Goal: Task Accomplishment & Management: Manage account settings

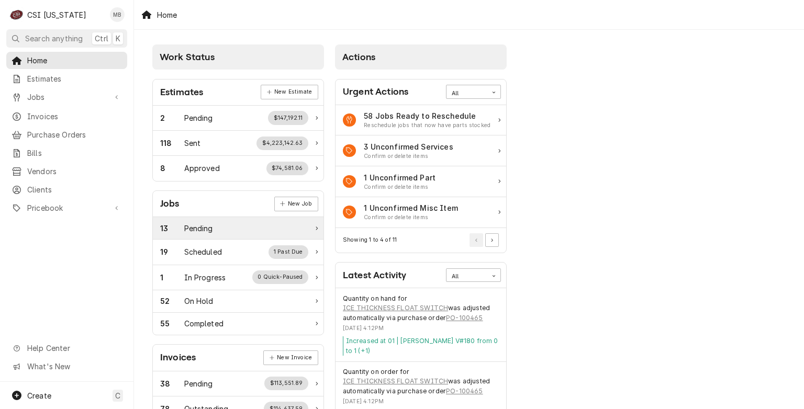
click at [207, 231] on div "Pending" at bounding box center [198, 228] width 29 height 11
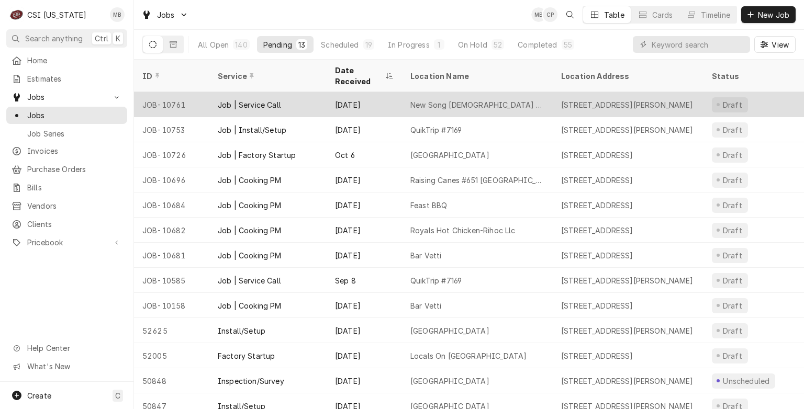
click at [230, 99] on div "Job | Service Call" at bounding box center [267, 104] width 117 height 25
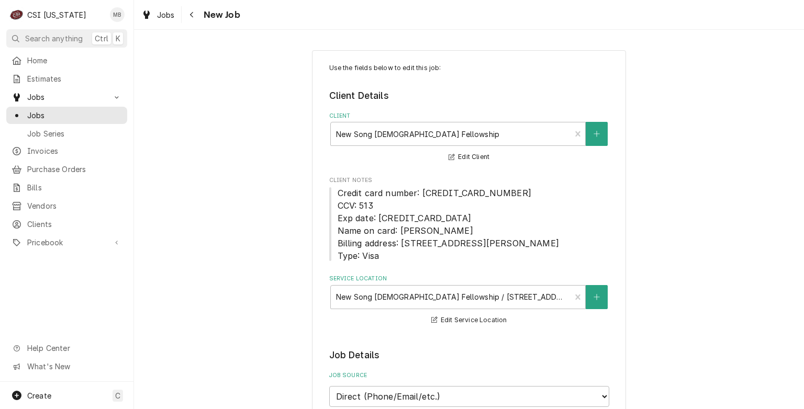
type textarea "x"
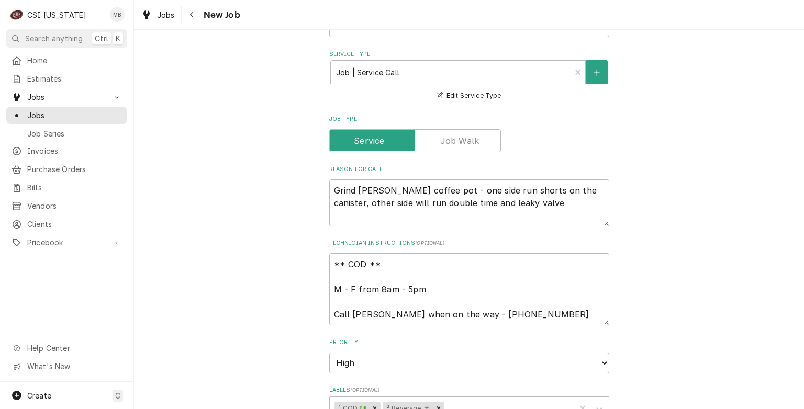
scroll to position [419, 0]
click at [47, 115] on span "Jobs" at bounding box center [74, 115] width 95 height 11
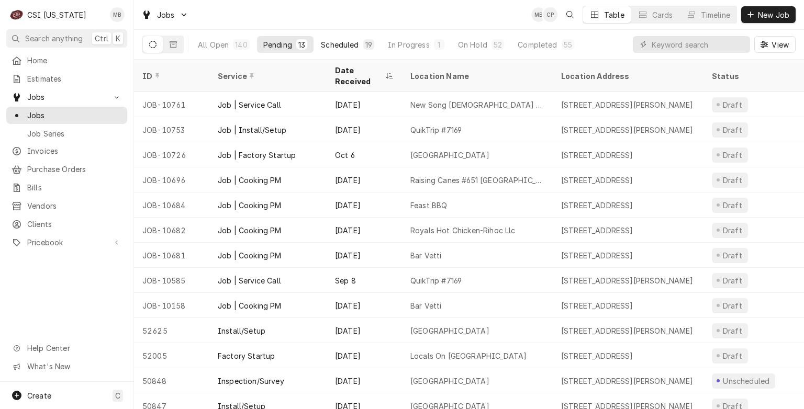
click at [343, 50] on button "Scheduled 19" at bounding box center [348, 44] width 66 height 17
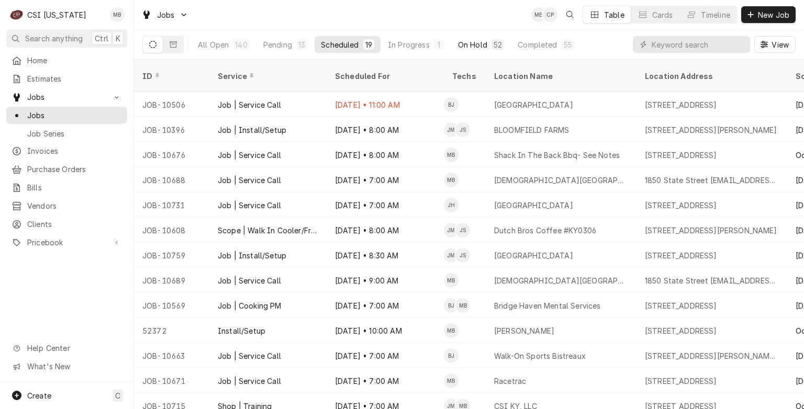
click at [474, 46] on div "On Hold" at bounding box center [472, 44] width 29 height 11
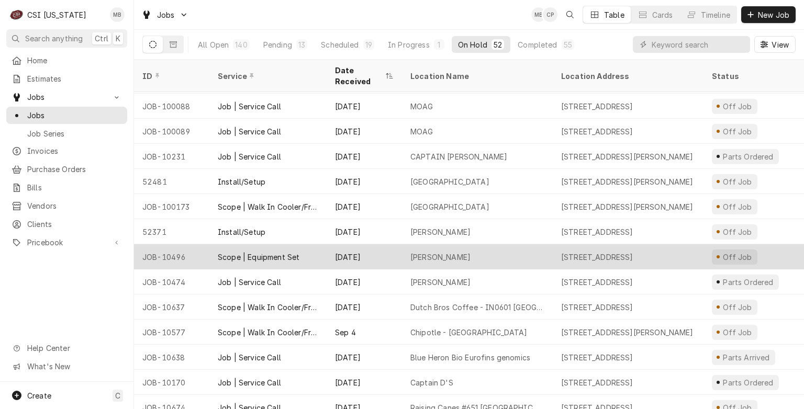
scroll to position [130, 0]
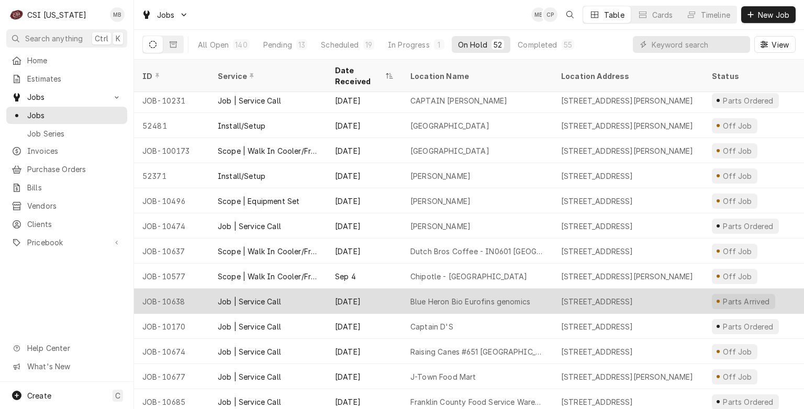
click at [385, 289] on div "Sep 19" at bounding box center [364, 301] width 75 height 25
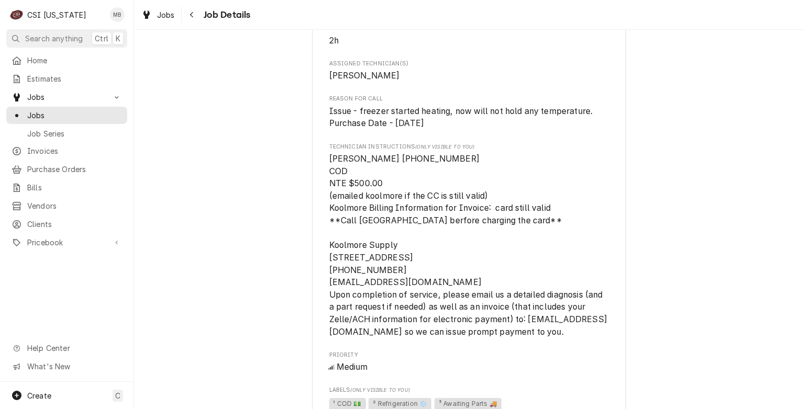
scroll to position [628, 0]
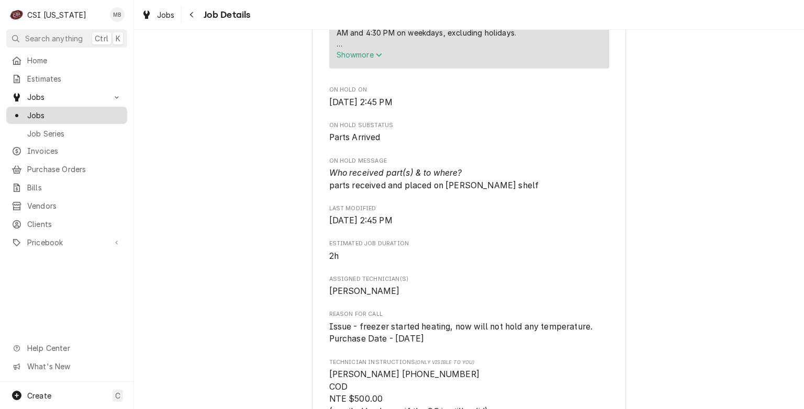
click at [53, 118] on link "Jobs" at bounding box center [66, 115] width 121 height 17
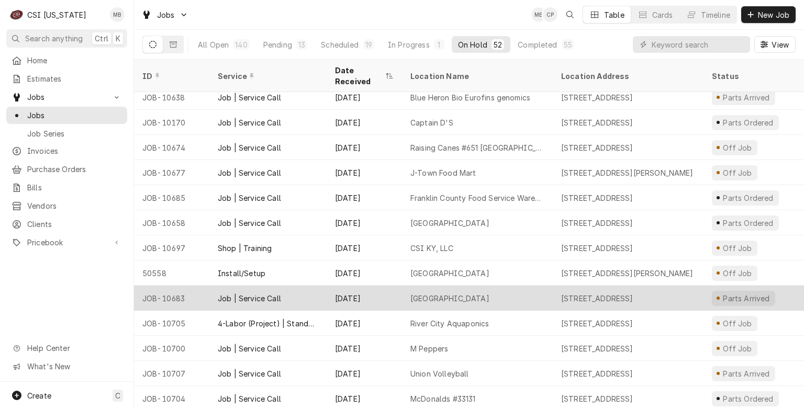
scroll to position [356, 0]
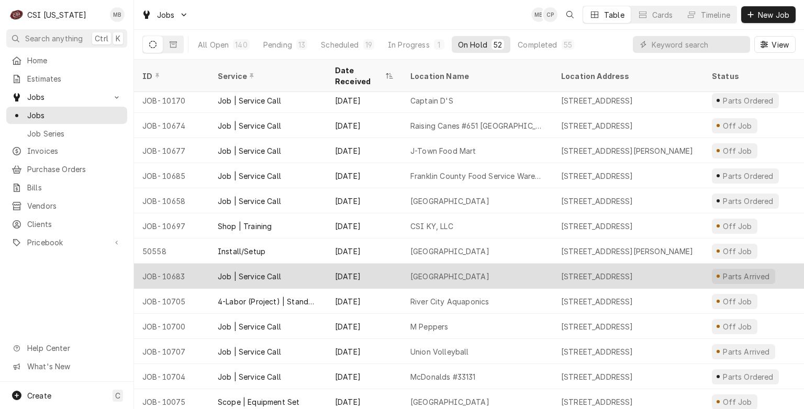
click at [507, 269] on div "Westridge Elementary" at bounding box center [477, 276] width 151 height 25
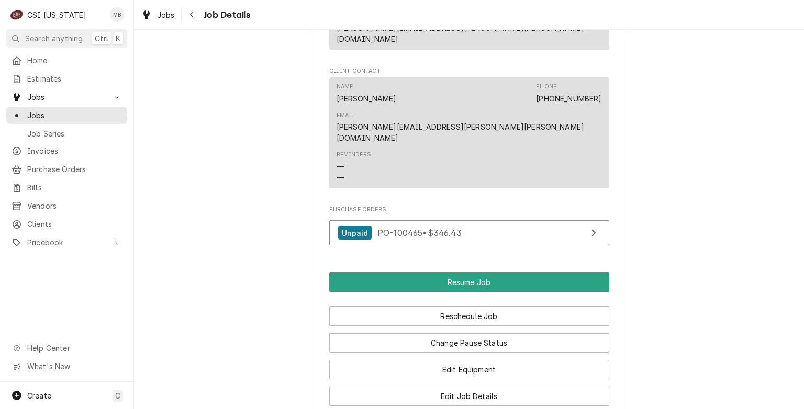
scroll to position [1309, 0]
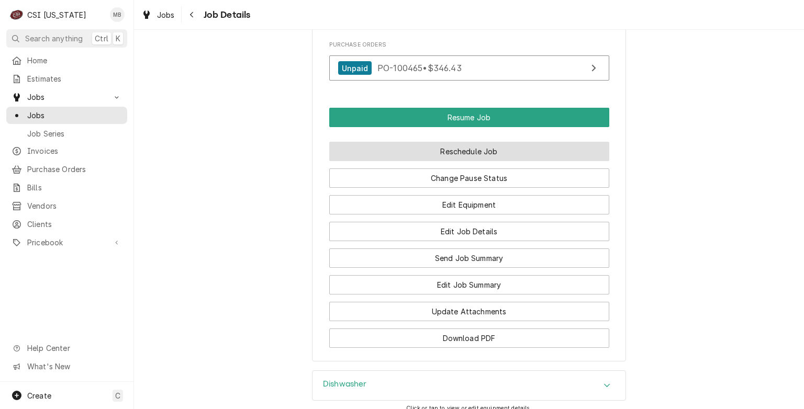
click at [475, 142] on button "Reschedule Job" at bounding box center [469, 151] width 280 height 19
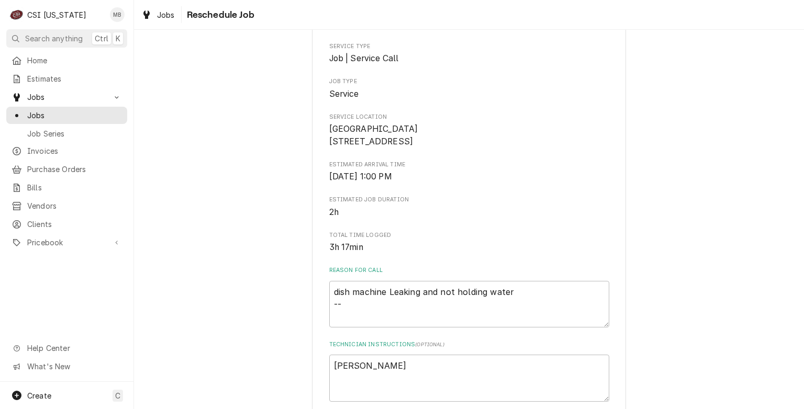
scroll to position [262, 0]
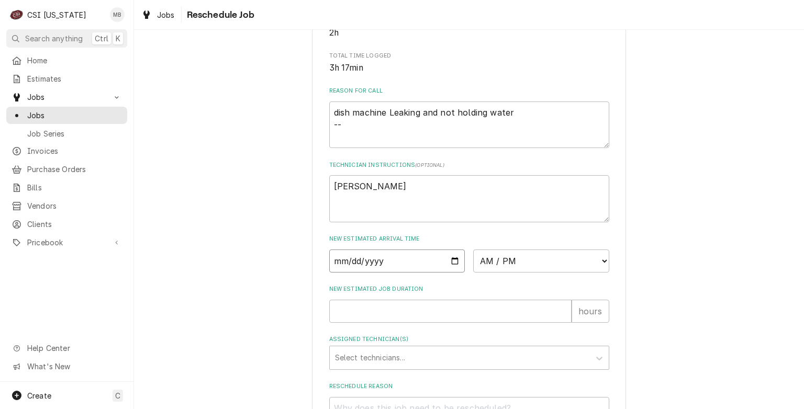
click at [450, 273] on input "Date" at bounding box center [397, 261] width 136 height 23
type input "2025-10-15"
type textarea "x"
click at [499, 273] on select "AM / PM 6:00 AM 6:15 AM 6:30 AM 6:45 AM 7:00 AM 7:15 AM 7:30 AM 7:45 AM 8:00 AM…" at bounding box center [541, 261] width 136 height 23
select select "07:00:00"
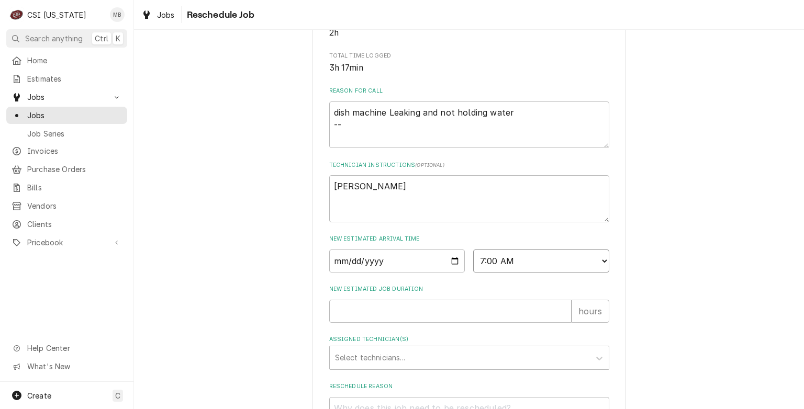
click at [473, 262] on select "AM / PM 6:00 AM 6:15 AM 6:30 AM 6:45 AM 7:00 AM 7:15 AM 7:30 AM 7:45 AM 8:00 AM…" at bounding box center [541, 261] width 136 height 23
click at [395, 309] on div "New Estimated Job Duration hours" at bounding box center [469, 303] width 280 height 37
drag, startPoint x: 386, startPoint y: 321, endPoint x: 396, endPoint y: 325, distance: 10.6
click at [396, 323] on input "New Estimated Job Duration" at bounding box center [450, 311] width 242 height 23
type textarea "x"
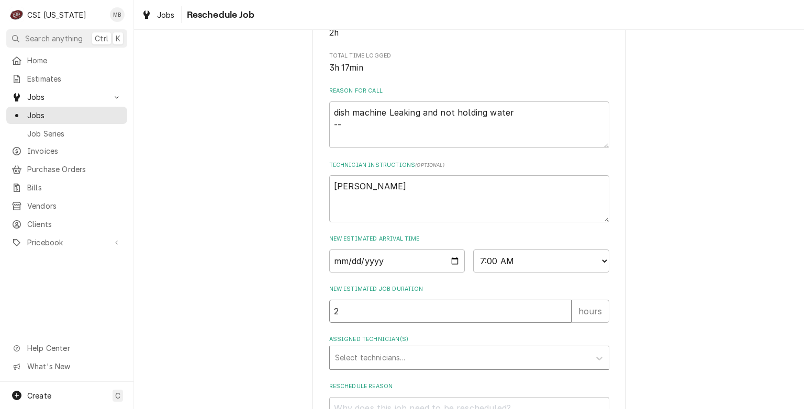
type input "2"
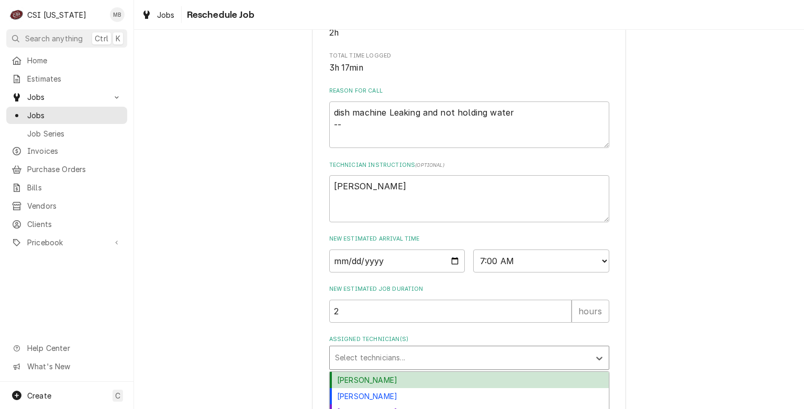
click at [409, 366] on div "Assigned Technician(s)" at bounding box center [460, 358] width 250 height 19
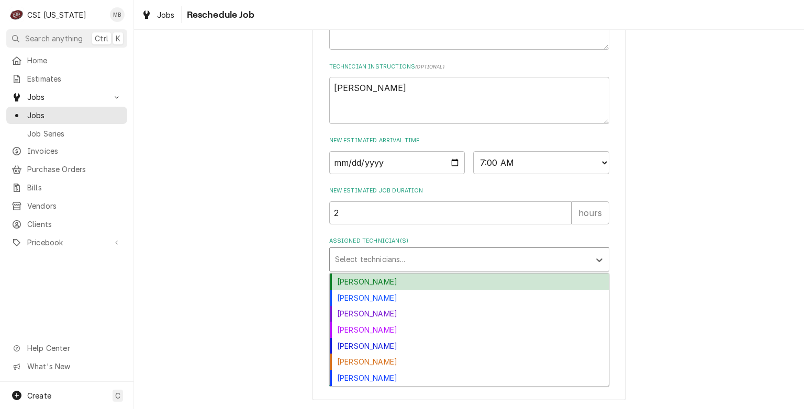
scroll to position [372, 0]
click at [375, 286] on div "Bryant Jolley" at bounding box center [469, 282] width 279 height 16
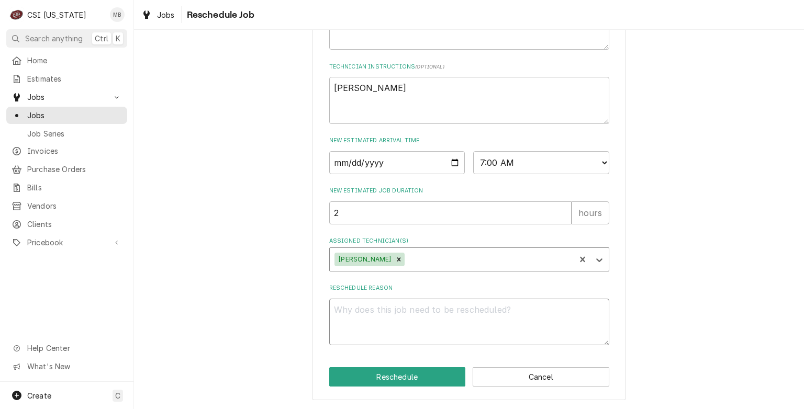
click at [396, 323] on textarea "Reschedule Reason" at bounding box center [469, 322] width 280 height 47
type textarea "x"
type textarea "PA"
type textarea "x"
type textarea "PAR"
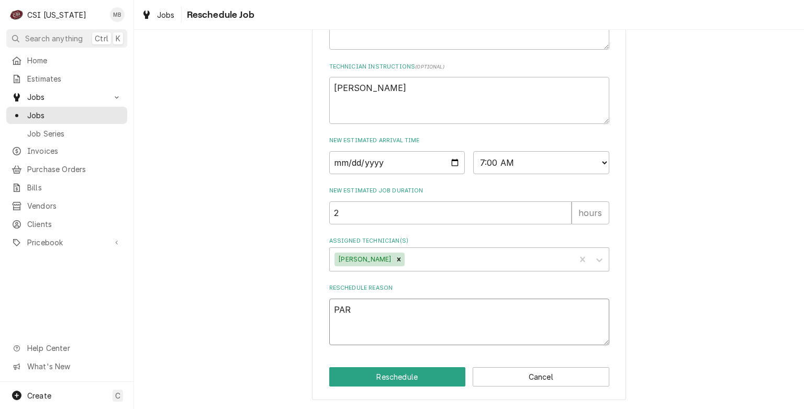
type textarea "x"
type textarea "PART"
type textarea "x"
type textarea "PARTS"
type textarea "x"
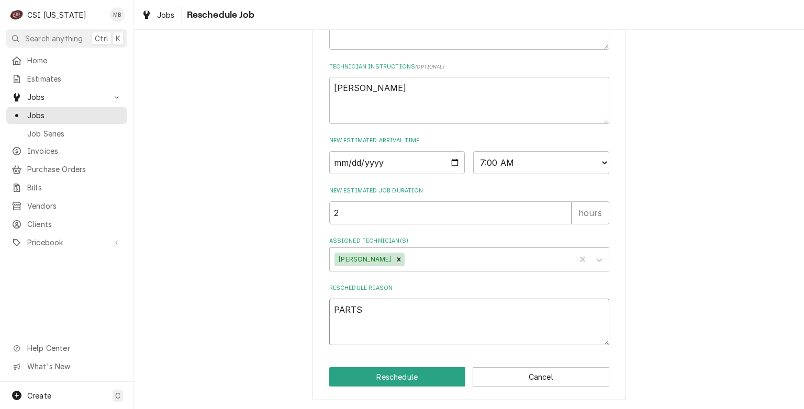
type textarea "PARTS"
type textarea "x"
type textarea "PARTS A"
type textarea "x"
type textarea "PARTS AR"
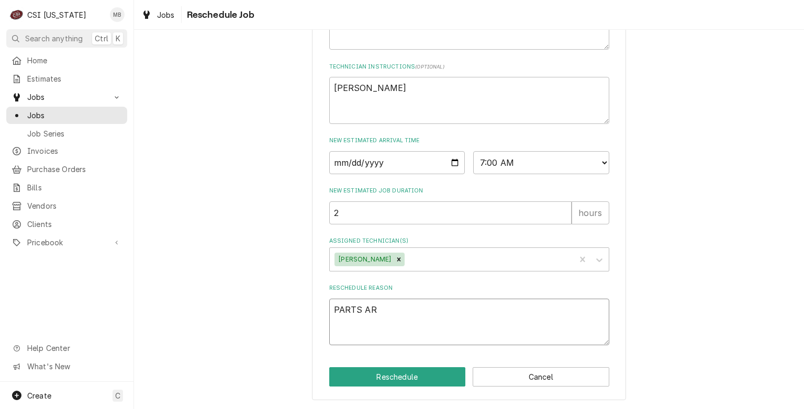
type textarea "x"
type textarea "PARTS ARR"
type textarea "x"
type textarea "PARTS ARRI"
type textarea "x"
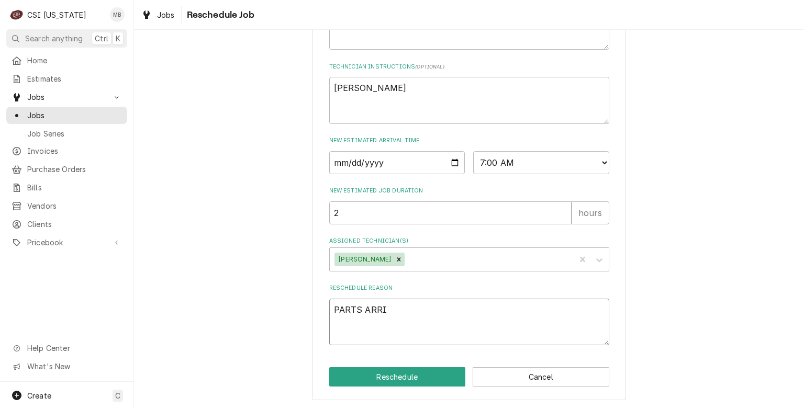
type textarea "PARTS ARRIV"
type textarea "x"
type textarea "PARTS ARRIVE"
type textarea "x"
type textarea "PARTS ARRIVED"
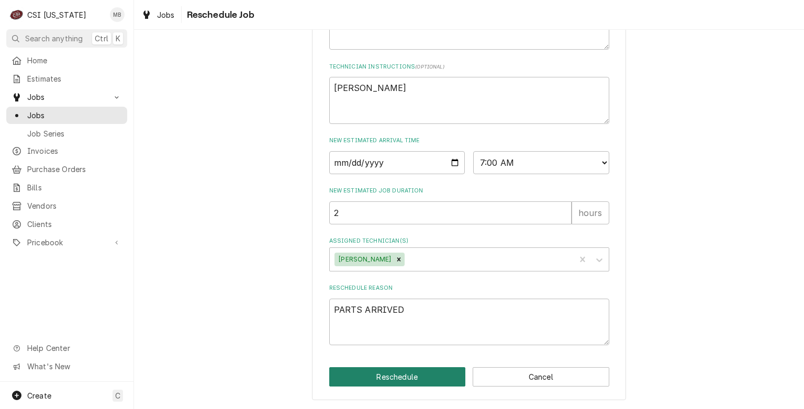
click at [420, 379] on button "Reschedule" at bounding box center [397, 376] width 137 height 19
type textarea "x"
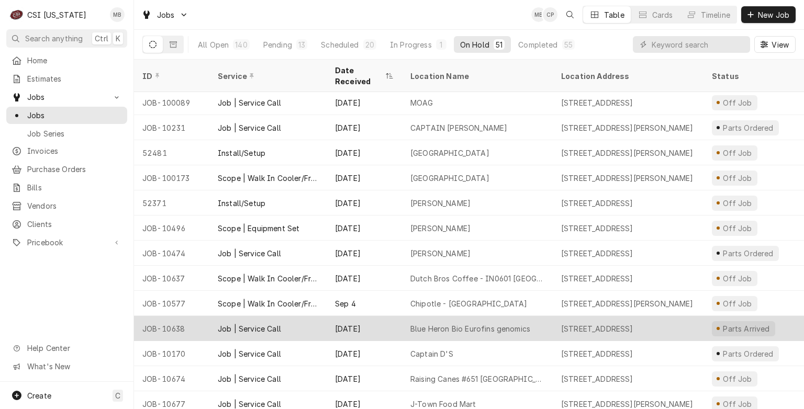
scroll to position [96, 0]
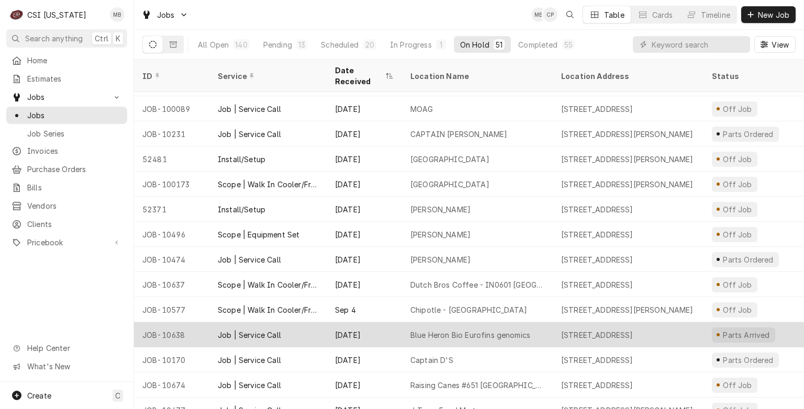
click at [380, 322] on div "[DATE]" at bounding box center [364, 334] width 75 height 25
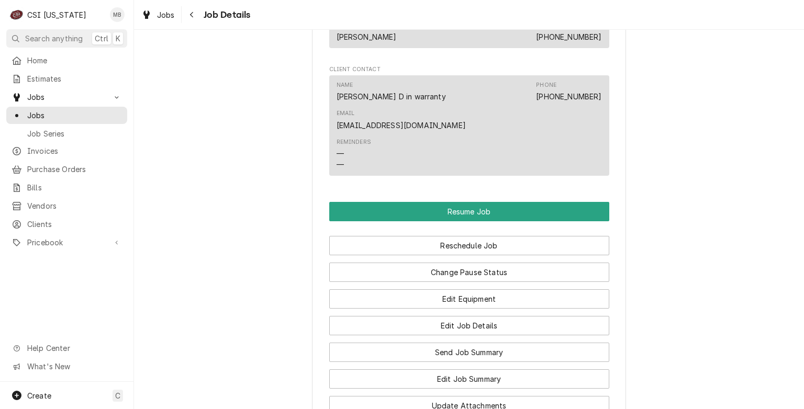
scroll to position [1466, 0]
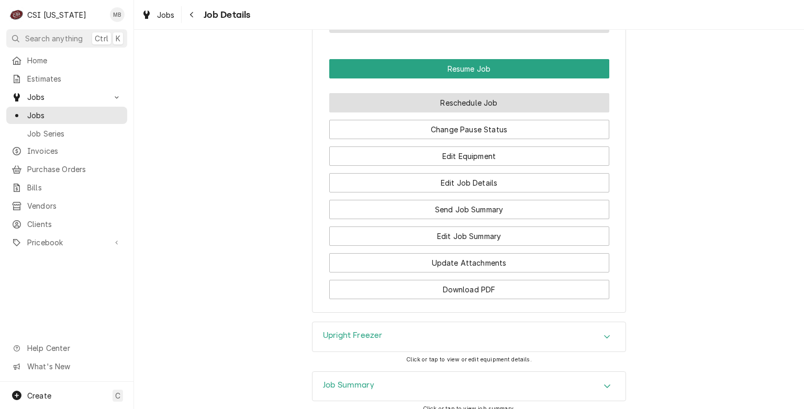
click at [446, 96] on button "Reschedule Job" at bounding box center [469, 102] width 280 height 19
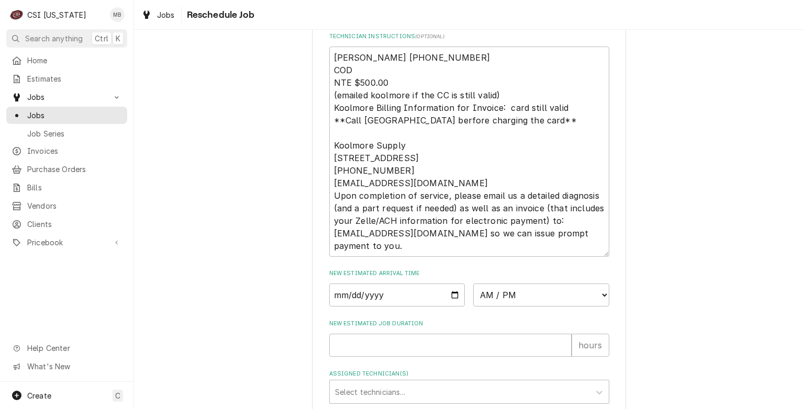
scroll to position [570, 0]
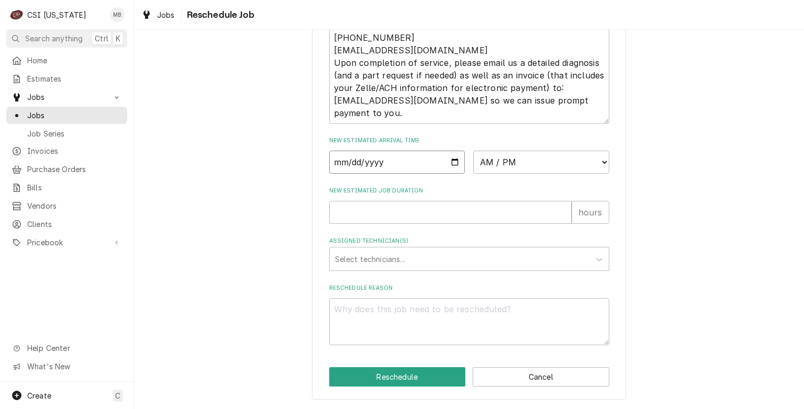
click at [455, 162] on input "Date" at bounding box center [397, 162] width 136 height 23
type textarea "x"
type input "2025-10-15"
click at [534, 173] on select "AM / PM 6:00 AM 6:15 AM 6:30 AM 6:45 AM 7:00 AM 7:15 AM 7:30 AM 7:45 AM 8:00 AM…" at bounding box center [541, 162] width 136 height 23
select select "09:00:00"
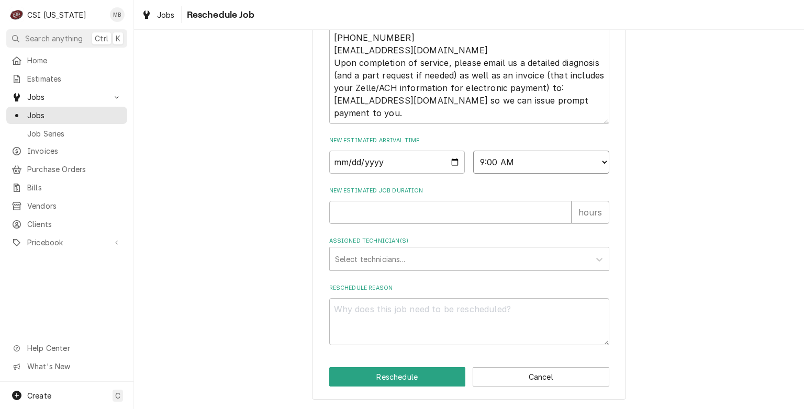
click at [473, 152] on select "AM / PM 6:00 AM 6:15 AM 6:30 AM 6:45 AM 7:00 AM 7:15 AM 7:30 AM 7:45 AM 8:00 AM…" at bounding box center [541, 162] width 136 height 23
click at [395, 217] on input "New Estimated Job Duration" at bounding box center [450, 212] width 242 height 23
type textarea "x"
type input "2"
click at [393, 256] on div "Assigned Technician(s)" at bounding box center [460, 259] width 250 height 19
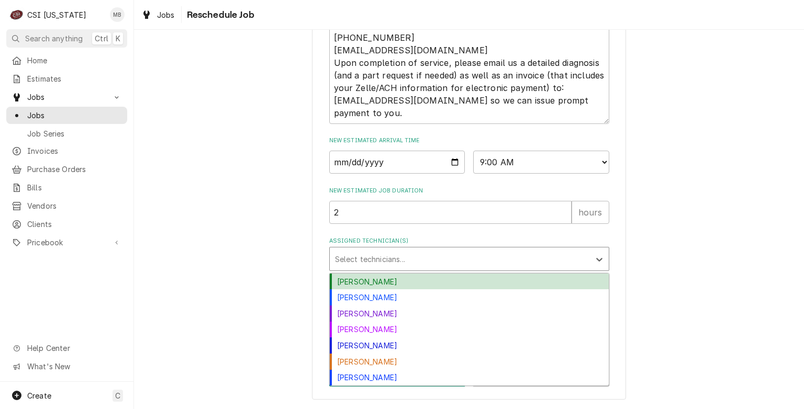
click at [379, 286] on div "[PERSON_NAME]" at bounding box center [469, 282] width 279 height 16
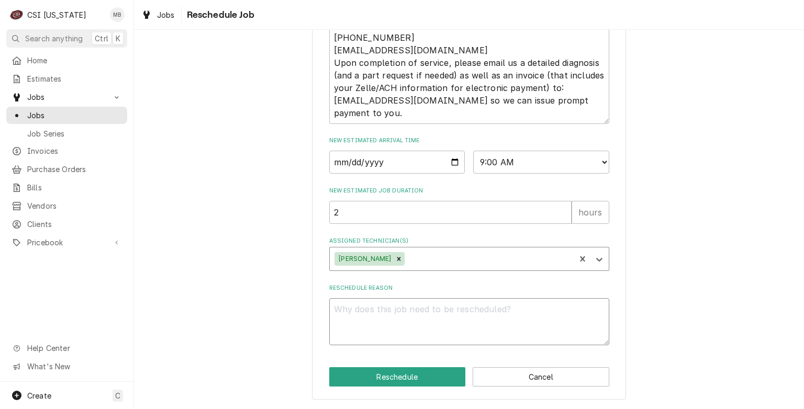
click at [362, 318] on textarea "Reschedule Reason" at bounding box center [469, 321] width 280 height 47
type textarea "x"
type textarea "P"
type textarea "x"
type textarea "PA"
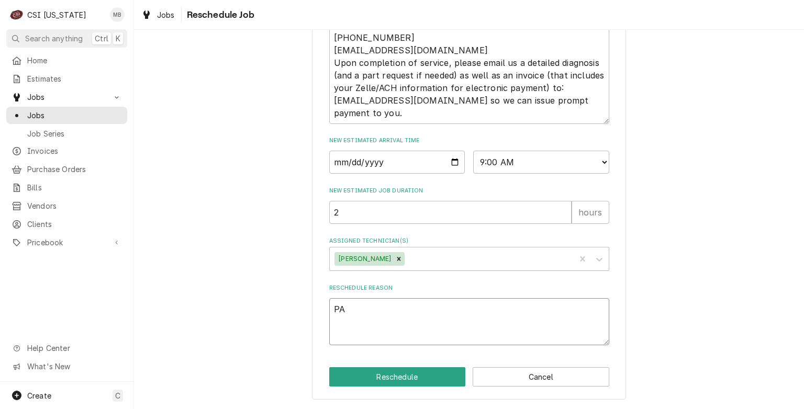
type textarea "x"
type textarea "PAR"
type textarea "x"
type textarea "PART"
type textarea "x"
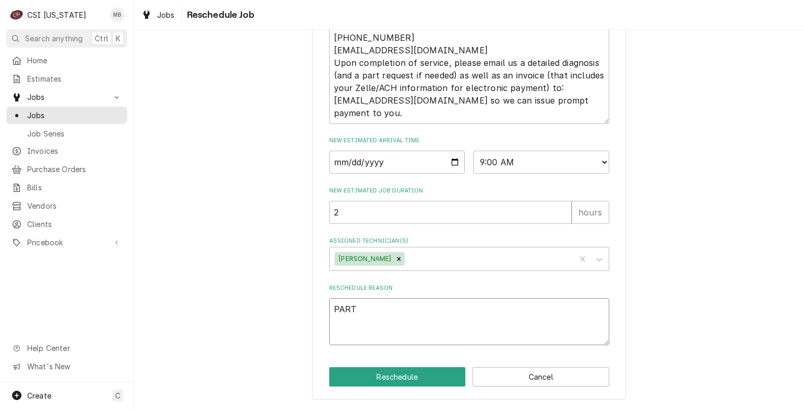
type textarea "PARTS"
type textarea "x"
type textarea "PARTS"
type textarea "x"
type textarea "PARTS A"
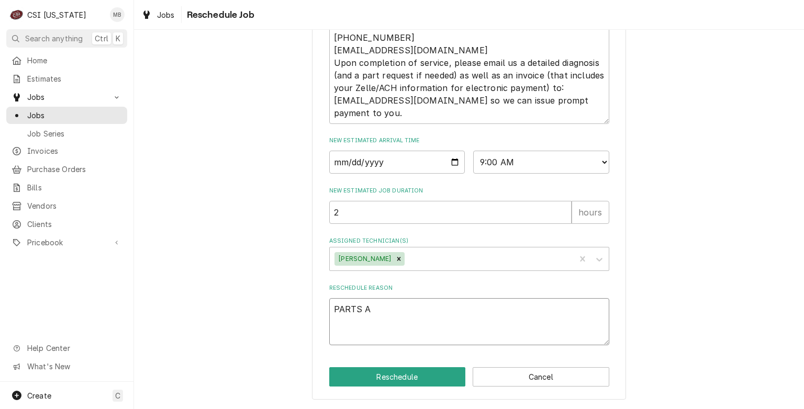
type textarea "x"
type textarea "PARTS AR"
type textarea "x"
type textarea "PARTS ARR"
type textarea "x"
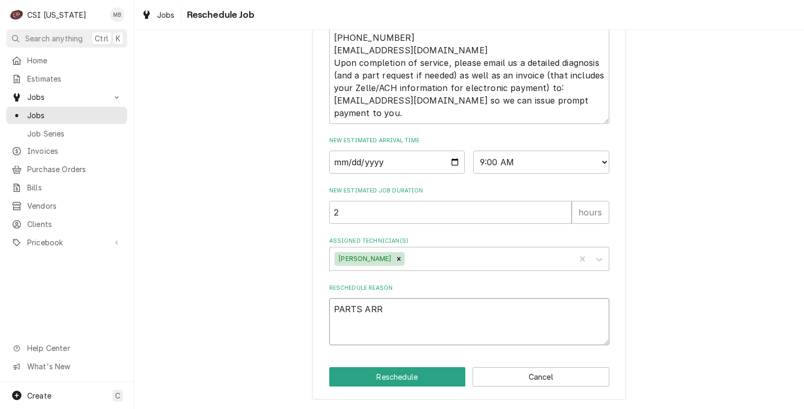
type textarea "PARTS ARRI"
type textarea "x"
type textarea "PARTS ARRIV"
type textarea "x"
type textarea "PARTS ARRIVE"
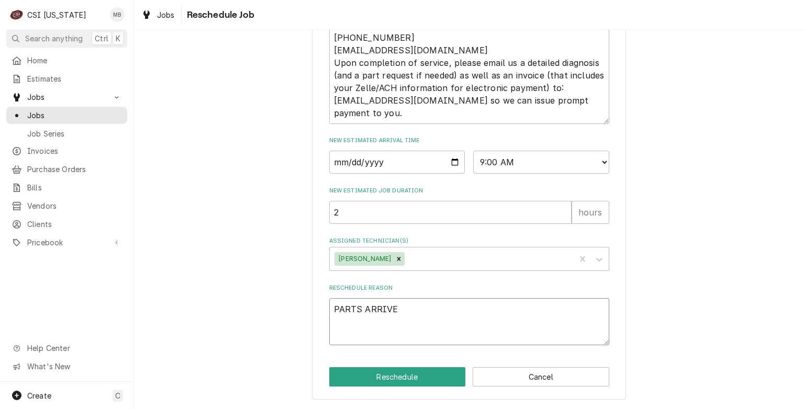
type textarea "x"
type textarea "PARTS ARRIVED"
click at [381, 377] on button "Reschedule" at bounding box center [397, 376] width 137 height 19
type textarea "x"
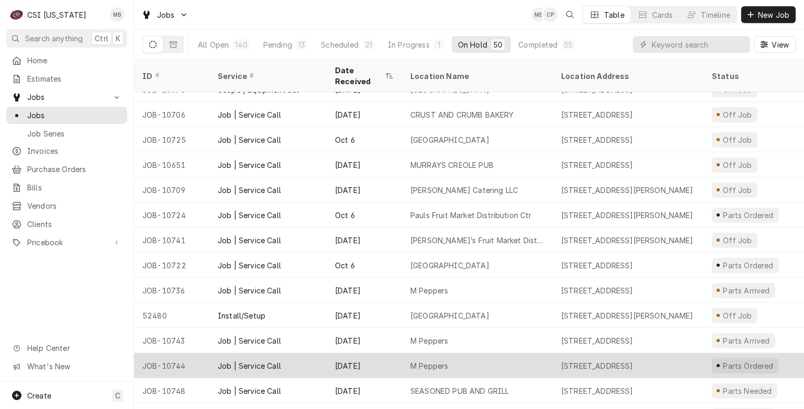
scroll to position [632, 0]
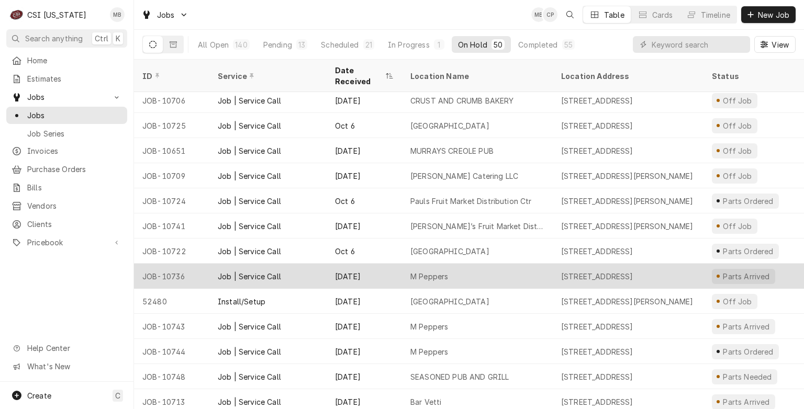
click at [384, 267] on div "Oct 8" at bounding box center [364, 276] width 75 height 25
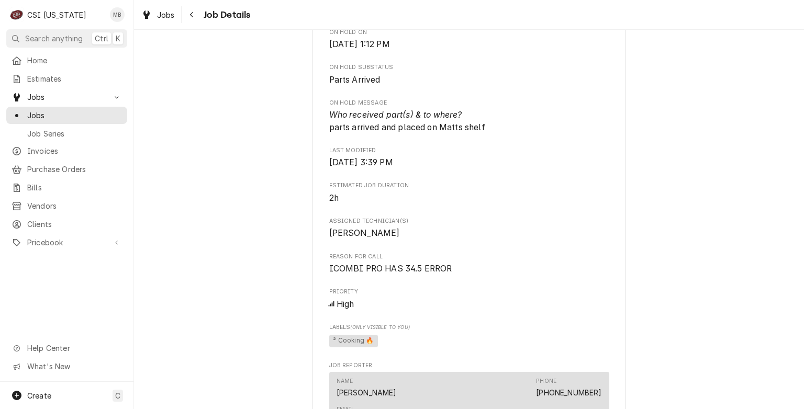
scroll to position [523, 0]
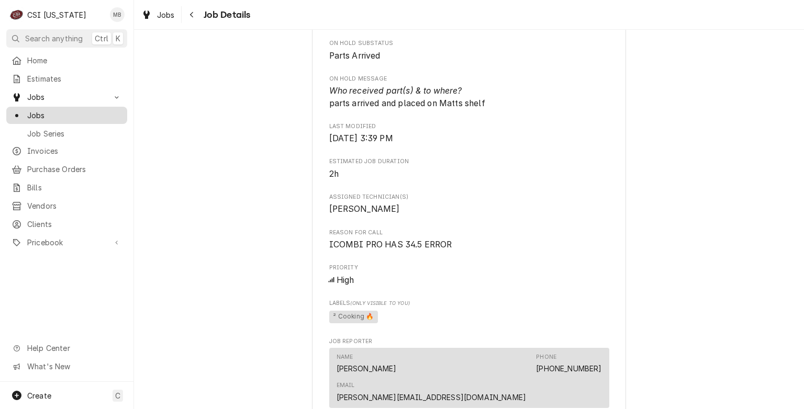
click at [46, 119] on link "Jobs" at bounding box center [66, 115] width 121 height 17
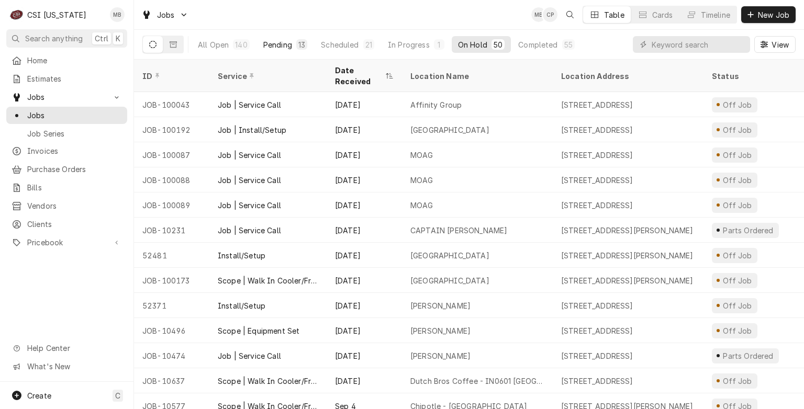
click at [269, 44] on div "Pending" at bounding box center [277, 44] width 29 height 11
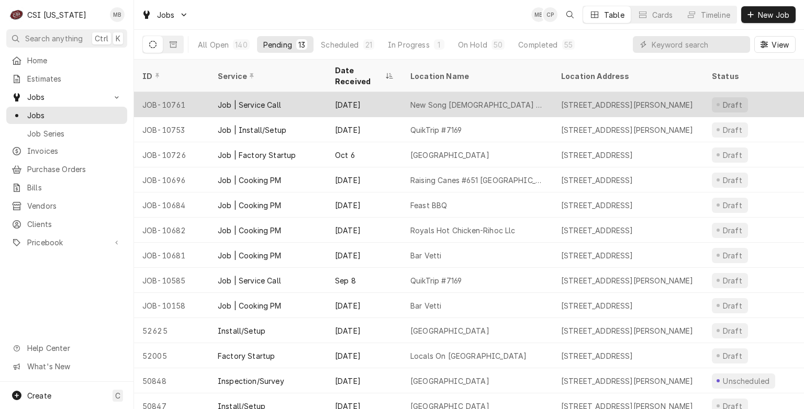
click at [329, 92] on div "Oct 14" at bounding box center [364, 104] width 75 height 25
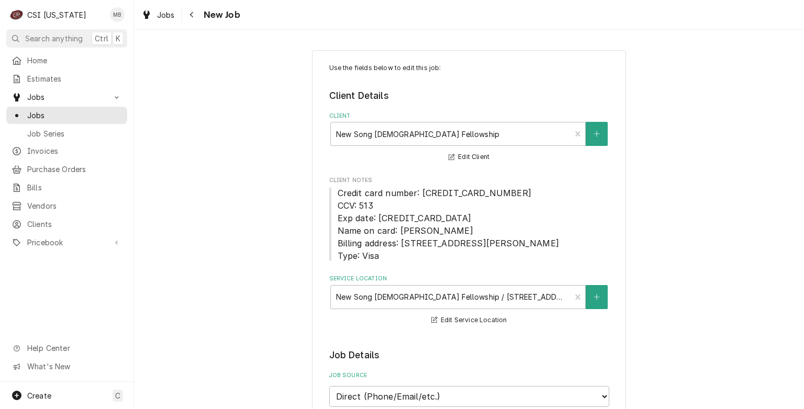
type textarea "x"
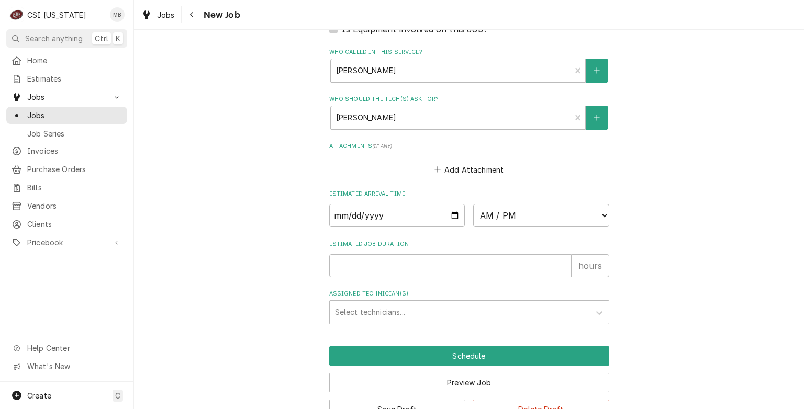
scroll to position [873, 0]
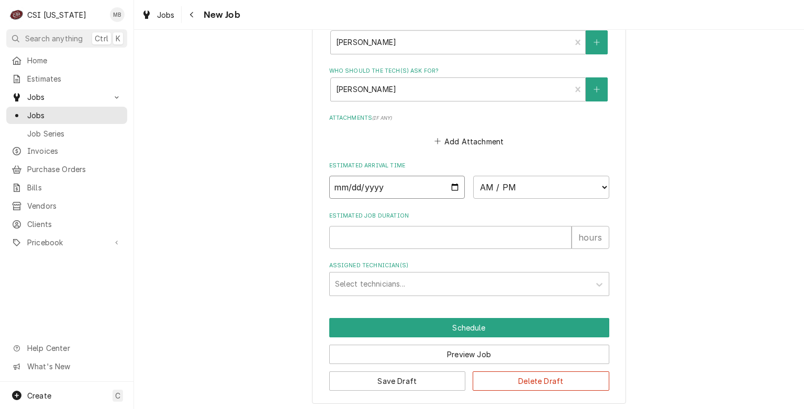
click at [448, 181] on input "Date" at bounding box center [397, 187] width 136 height 23
type input "[DATE]"
type textarea "x"
click at [530, 185] on select "AM / PM 6:00 AM 6:15 AM 6:30 AM 6:45 AM 7:00 AM 7:15 AM 7:30 AM 7:45 AM 8:00 AM…" at bounding box center [541, 187] width 136 height 23
select select "08:15:00"
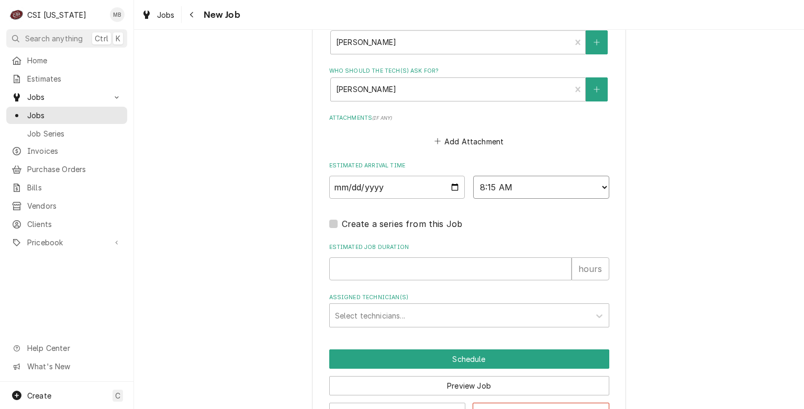
type textarea "x"
click at [486, 184] on select "AM / PM 6:00 AM 6:15 AM 6:30 AM 6:45 AM 7:00 AM 7:15 AM 7:30 AM 7:45 AM 8:00 AM…" at bounding box center [541, 187] width 136 height 23
select select "08:00:00"
click at [473, 176] on select "AM / PM 6:00 AM 6:15 AM 6:30 AM 6:45 AM 7:00 AM 7:15 AM 7:30 AM 7:45 AM 8:00 AM…" at bounding box center [541, 187] width 136 height 23
click at [390, 263] on input "Estimated Job Duration" at bounding box center [450, 269] width 242 height 23
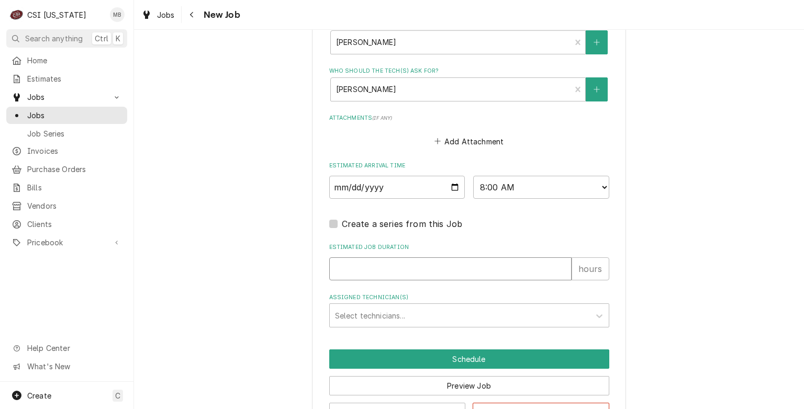
type textarea "x"
type input "2"
type textarea "x"
type input "2"
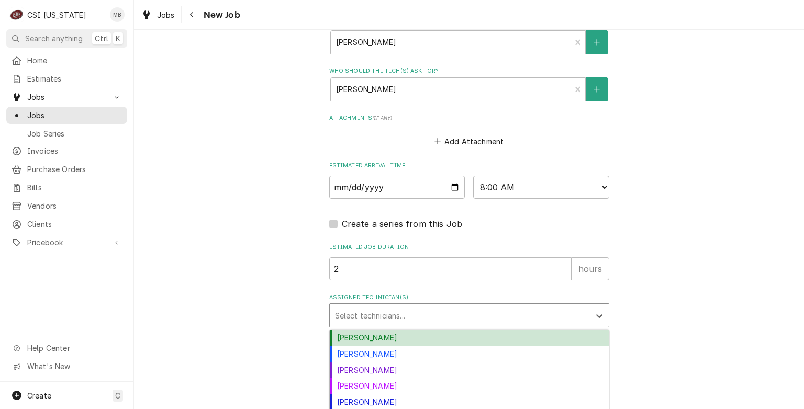
click at [390, 310] on div "Assigned Technician(s)" at bounding box center [460, 315] width 250 height 19
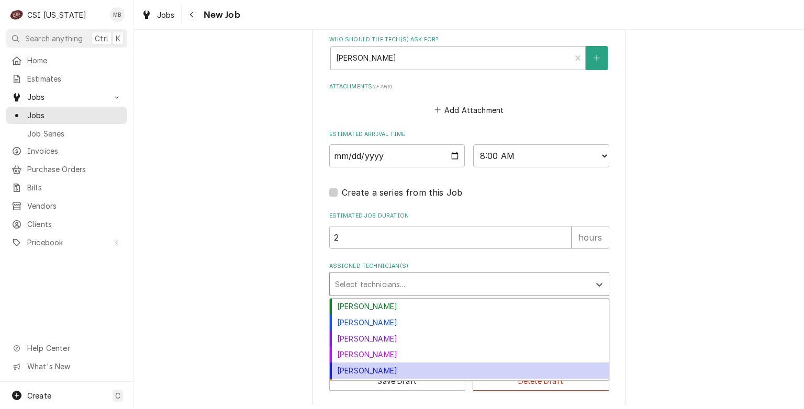
click at [352, 370] on div "Jeff Hartley" at bounding box center [469, 371] width 279 height 16
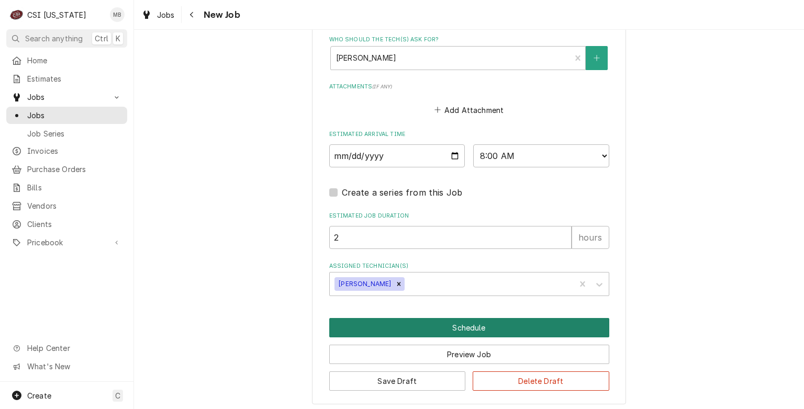
click at [448, 327] on button "Schedule" at bounding box center [469, 327] width 280 height 19
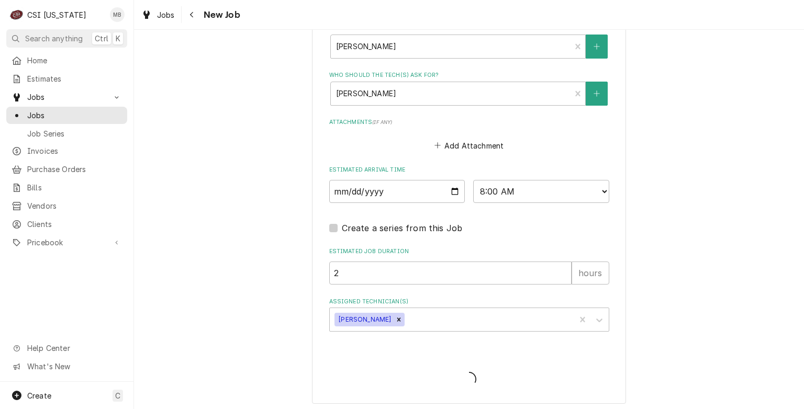
type textarea "x"
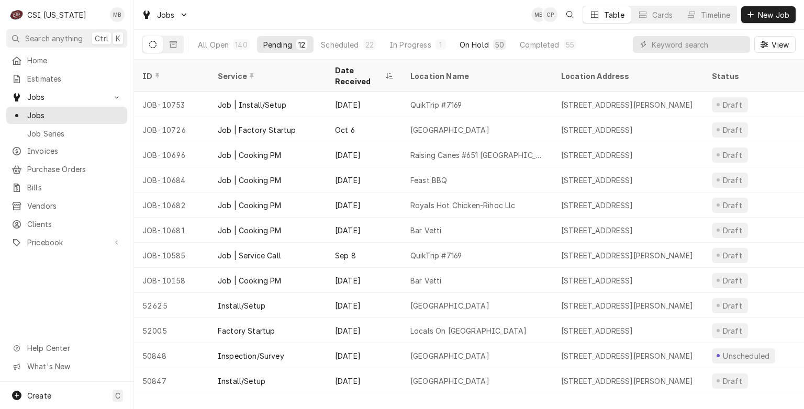
click at [469, 47] on div "On Hold" at bounding box center [474, 44] width 29 height 11
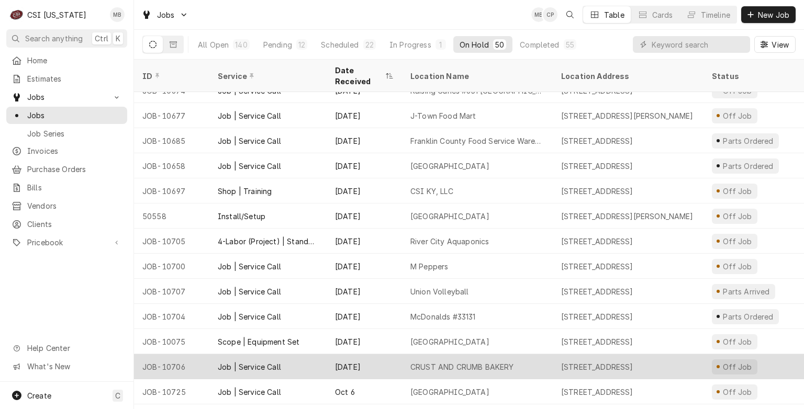
scroll to position [366, 0]
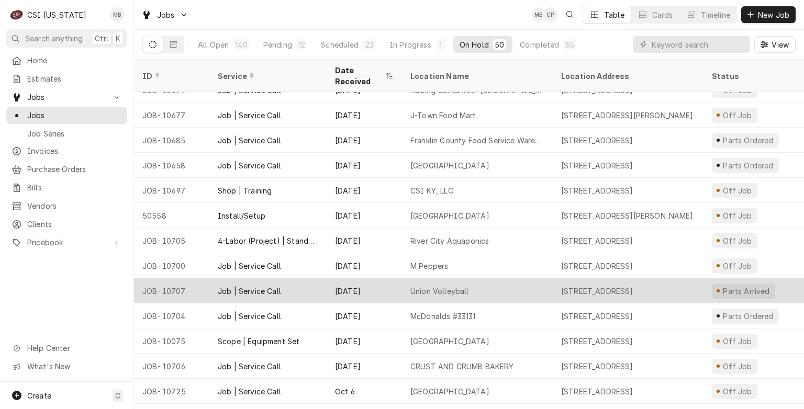
click at [374, 280] on div "[DATE]" at bounding box center [364, 290] width 75 height 25
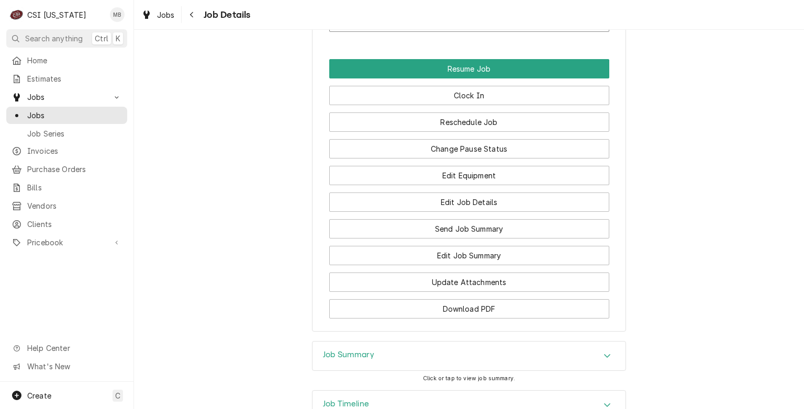
scroll to position [1152, 0]
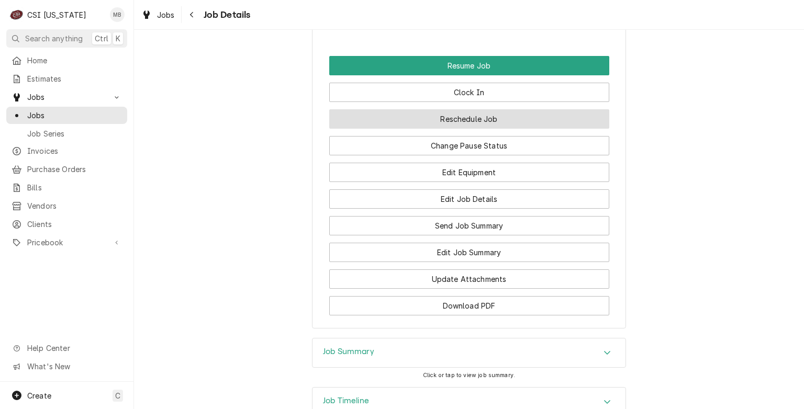
click at [485, 129] on button "Reschedule Job" at bounding box center [469, 118] width 280 height 19
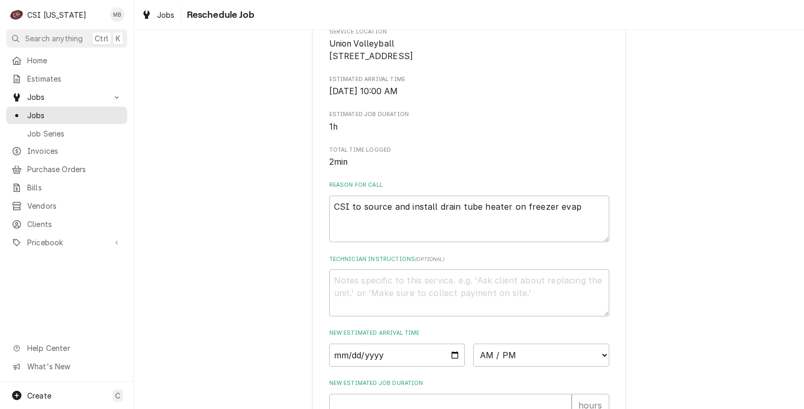
scroll to position [209, 0]
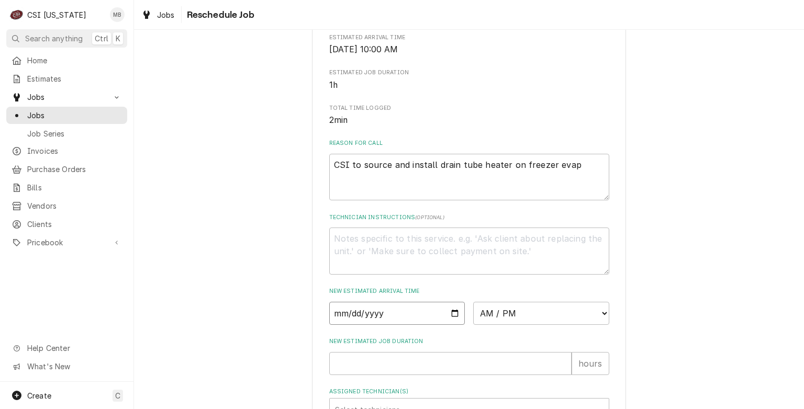
click at [450, 325] on input "Date" at bounding box center [397, 313] width 136 height 23
type input "2025-10-15"
type textarea "x"
click at [515, 325] on select "AM / PM 6:00 AM 6:15 AM 6:30 AM 6:45 AM 7:00 AM 7:15 AM 7:30 AM 7:45 AM 8:00 AM…" at bounding box center [541, 313] width 136 height 23
select select "10:00:00"
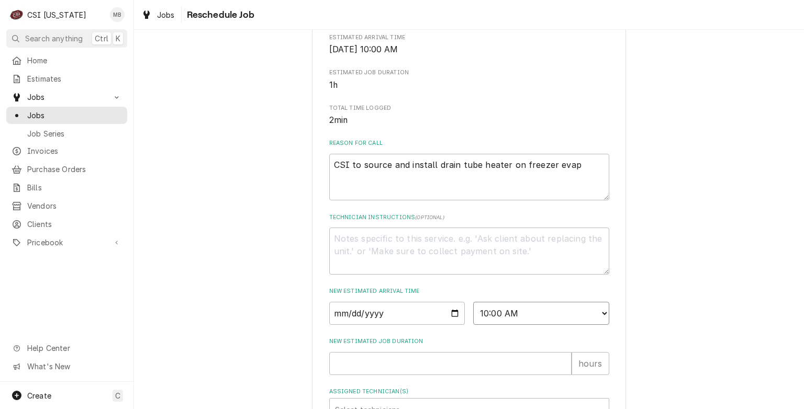
click at [473, 314] on select "AM / PM 6:00 AM 6:15 AM 6:30 AM 6:45 AM 7:00 AM 7:15 AM 7:30 AM 7:45 AM 8:00 AM…" at bounding box center [541, 313] width 136 height 23
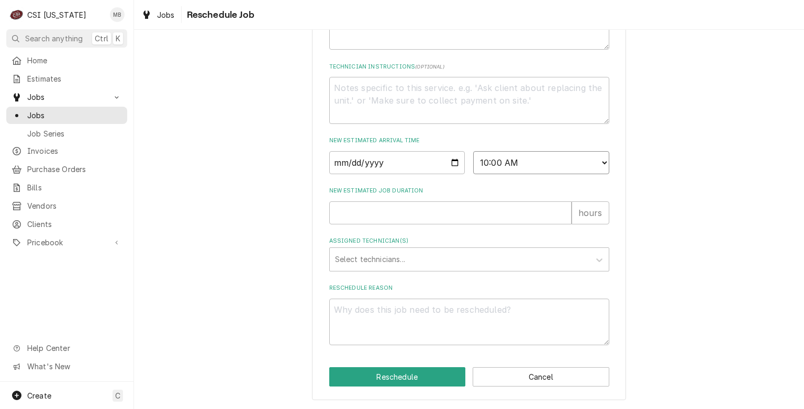
scroll to position [372, 0]
click at [362, 210] on input "New Estimated Job Duration" at bounding box center [450, 213] width 242 height 23
type textarea "x"
type input "2"
click at [399, 259] on div "Assigned Technician(s)" at bounding box center [460, 259] width 250 height 19
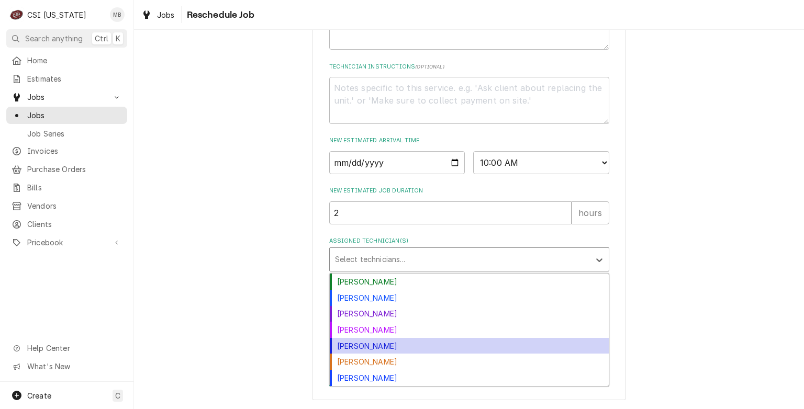
click at [372, 344] on div "Jeff Hartley" at bounding box center [469, 346] width 279 height 16
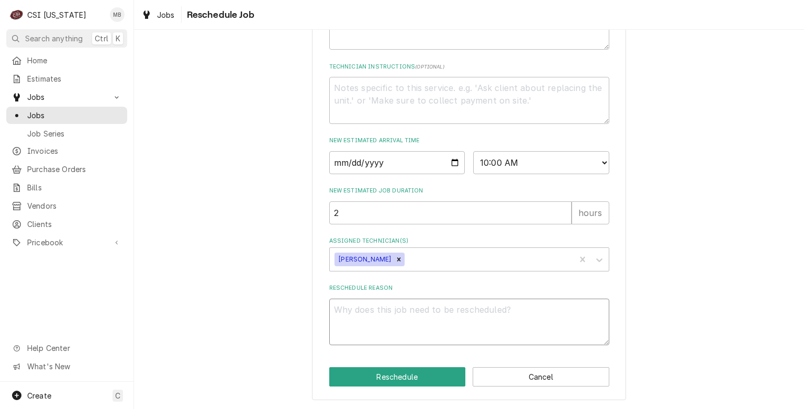
click at [391, 305] on textarea "Reschedule Reason" at bounding box center [469, 322] width 280 height 47
type textarea "x"
type textarea "P"
type textarea "x"
type textarea "PA"
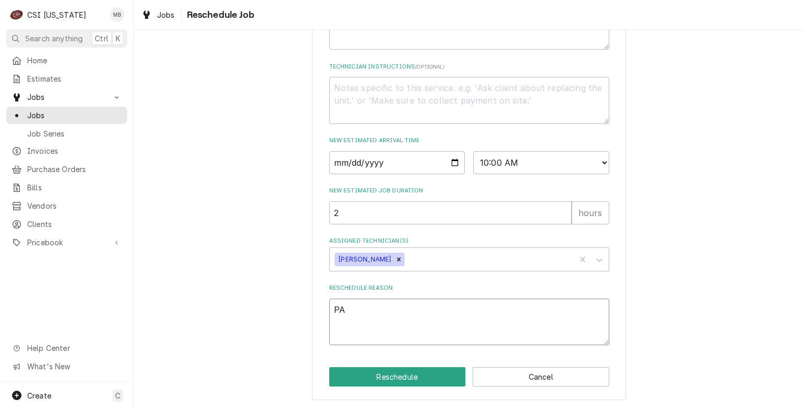
type textarea "x"
type textarea "PAR"
type textarea "x"
type textarea "PART"
type textarea "x"
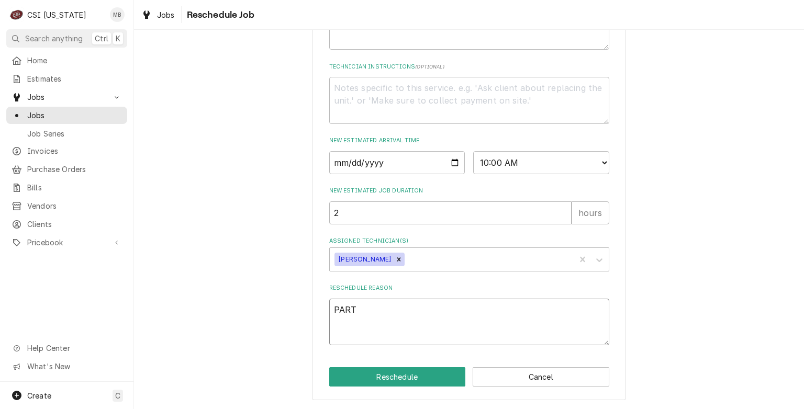
type textarea "PARTS"
type textarea "x"
type textarea "PARTS"
type textarea "x"
type textarea "PARTS A"
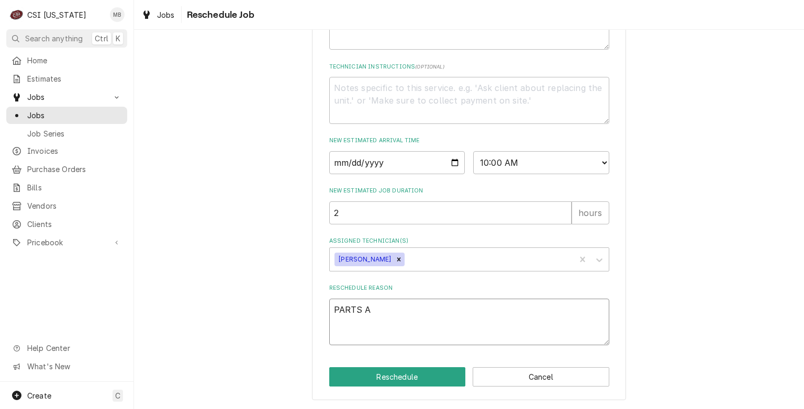
type textarea "x"
type textarea "PARTS AR"
type textarea "x"
type textarea "PARTS ARR"
type textarea "x"
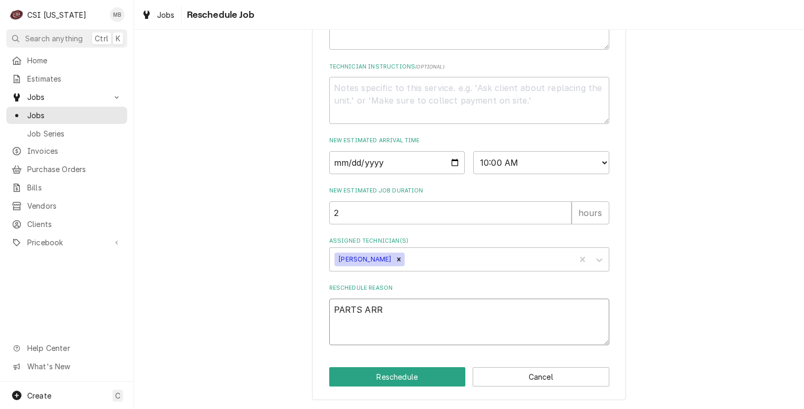
type textarea "PARTS ARRI"
type textarea "x"
type textarea "PARTS ARRIV"
type textarea "x"
type textarea "PARTS ARRIVE"
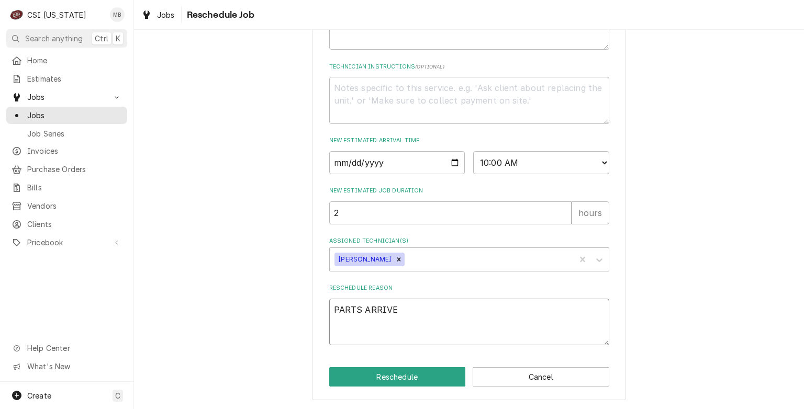
type textarea "x"
type textarea "PARTS ARRIVED"
click at [385, 379] on button "Reschedule" at bounding box center [397, 376] width 137 height 19
type textarea "x"
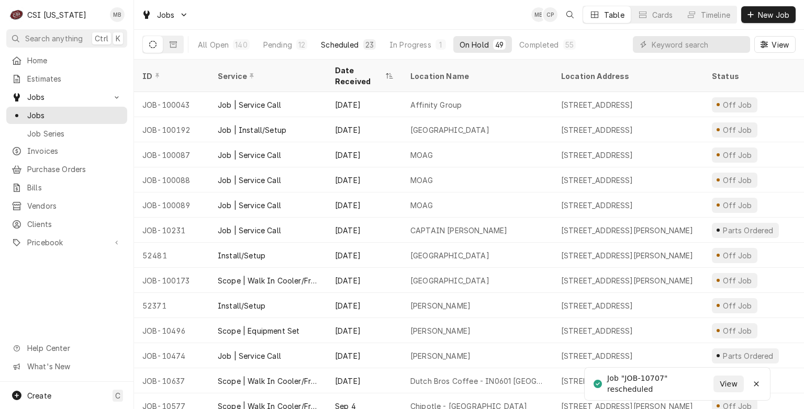
click at [354, 48] on div "Scheduled" at bounding box center [340, 44] width 38 height 11
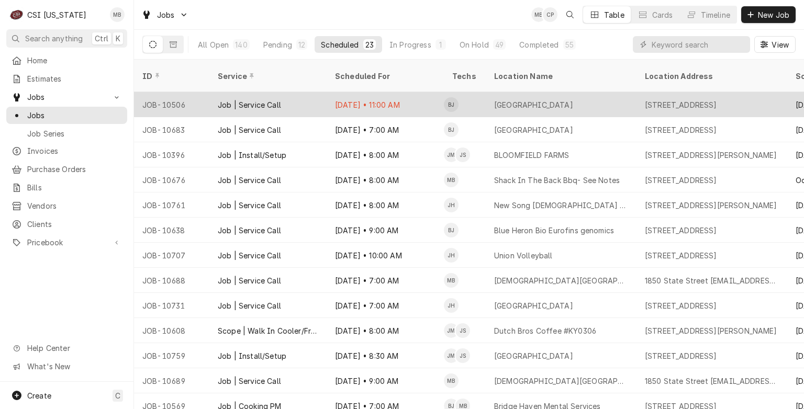
click at [356, 94] on div "Oct 13 • 11:00 AM" at bounding box center [385, 104] width 117 height 25
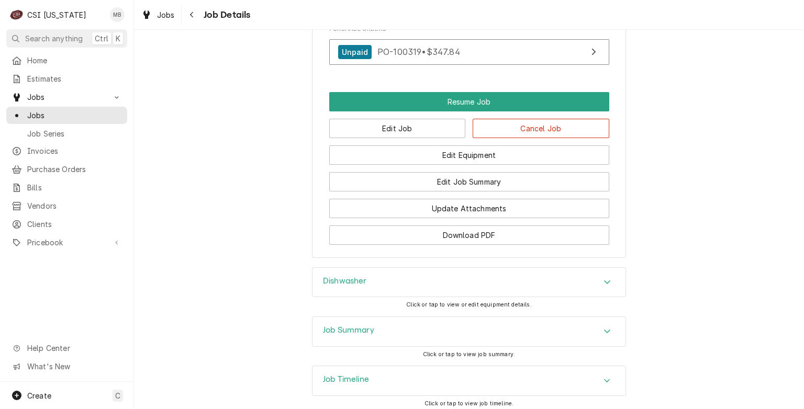
scroll to position [1099, 0]
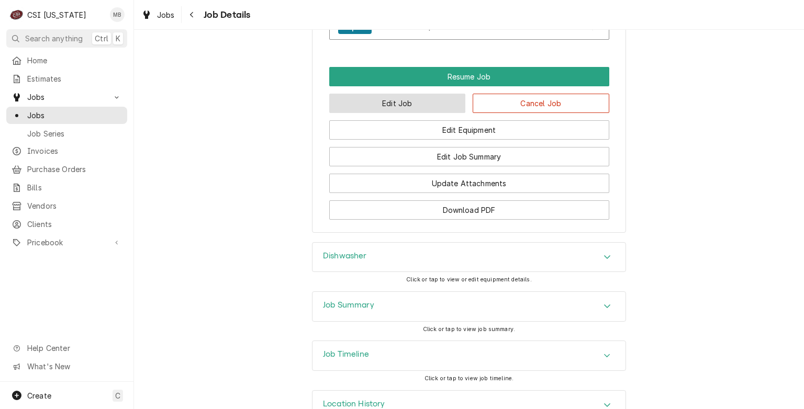
click at [377, 94] on button "Edit Job" at bounding box center [397, 103] width 137 height 19
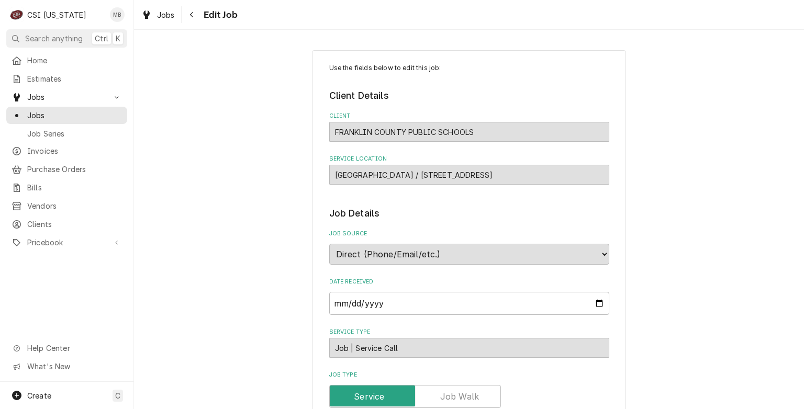
type textarea "x"
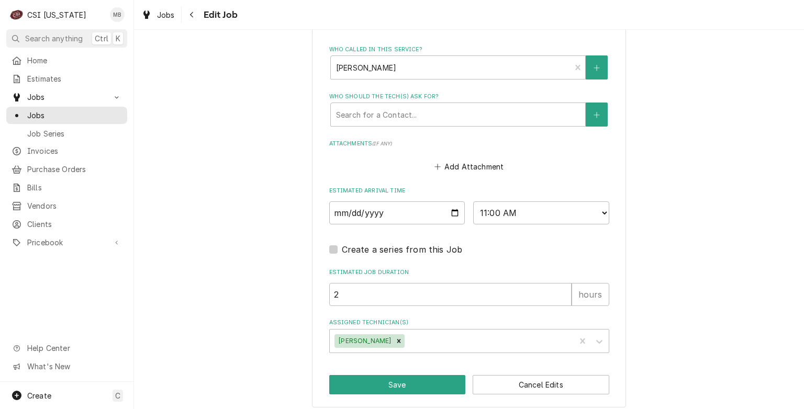
scroll to position [740, 0]
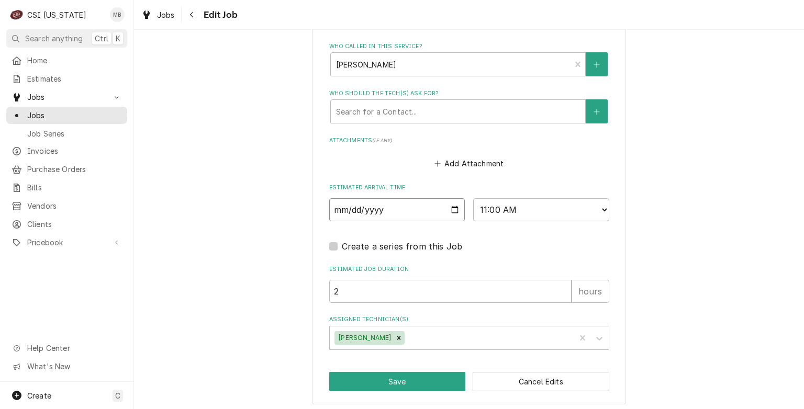
click at [453, 208] on input "2025-10-13" at bounding box center [397, 209] width 136 height 23
type input "2025-10-15"
type textarea "x"
click at [545, 206] on select "AM / PM 6:00 AM 6:15 AM 6:30 AM 6:45 AM 7:00 AM 7:15 AM 7:30 AM 7:45 AM 8:00 AM…" at bounding box center [541, 209] width 136 height 23
select select "09:00:00"
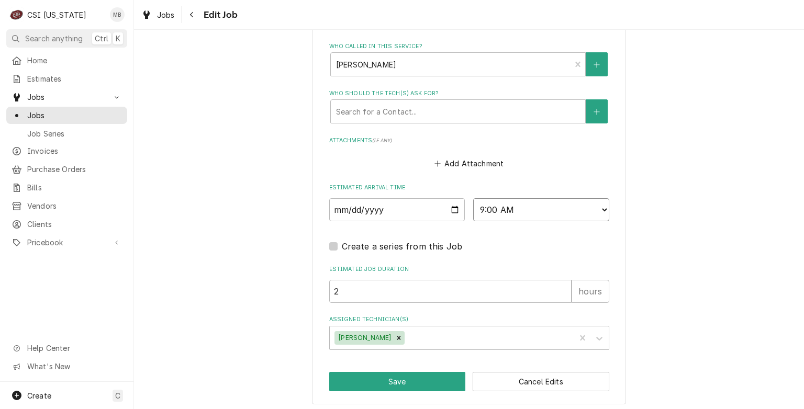
click at [473, 198] on select "AM / PM 6:00 AM 6:15 AM 6:30 AM 6:45 AM 7:00 AM 7:15 AM 7:30 AM 7:45 AM 8:00 AM…" at bounding box center [541, 209] width 136 height 23
click at [385, 376] on button "Save" at bounding box center [397, 381] width 137 height 19
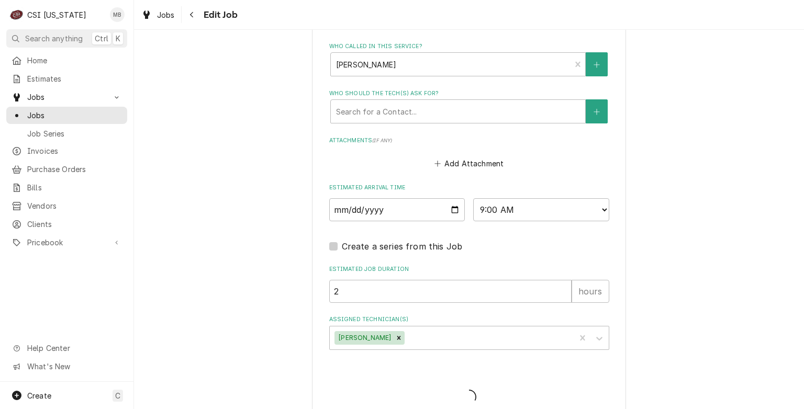
type textarea "x"
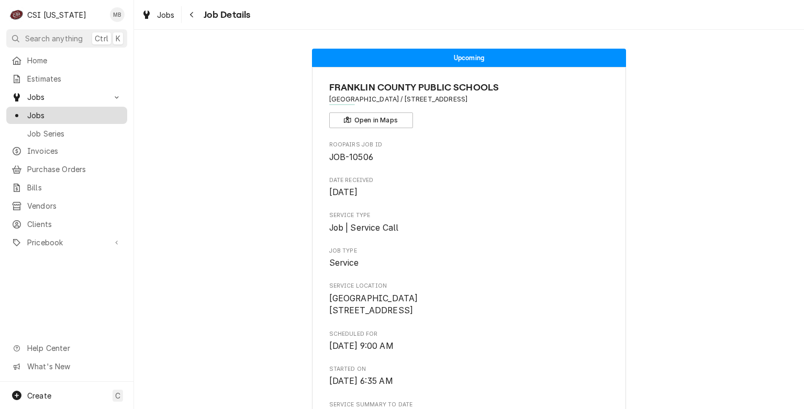
click at [36, 114] on span "Jobs" at bounding box center [74, 115] width 95 height 11
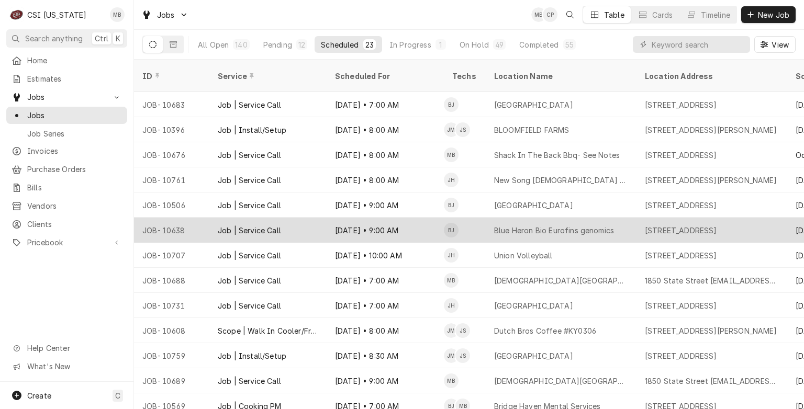
click at [376, 222] on div "[DATE] • 9:00 AM" at bounding box center [385, 230] width 117 height 25
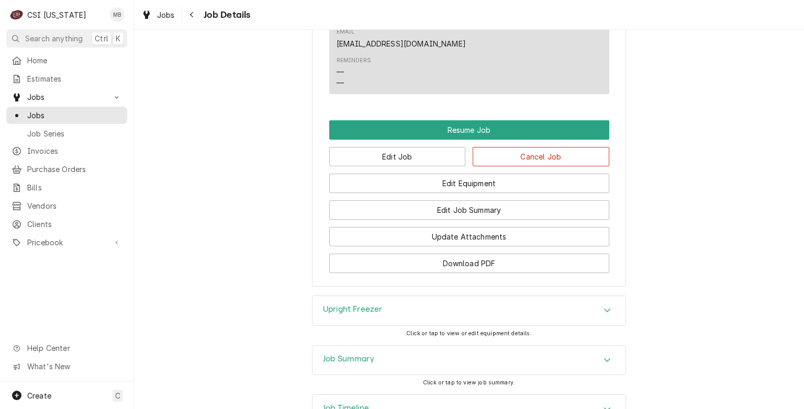
scroll to position [1361, 0]
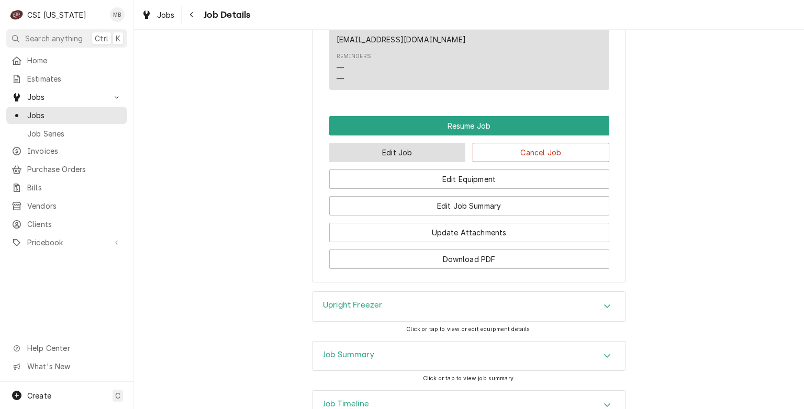
click at [436, 151] on button "Edit Job" at bounding box center [397, 152] width 137 height 19
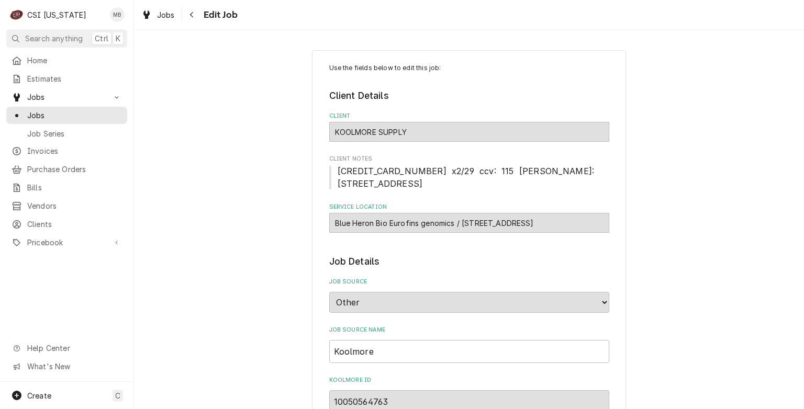
type textarea "x"
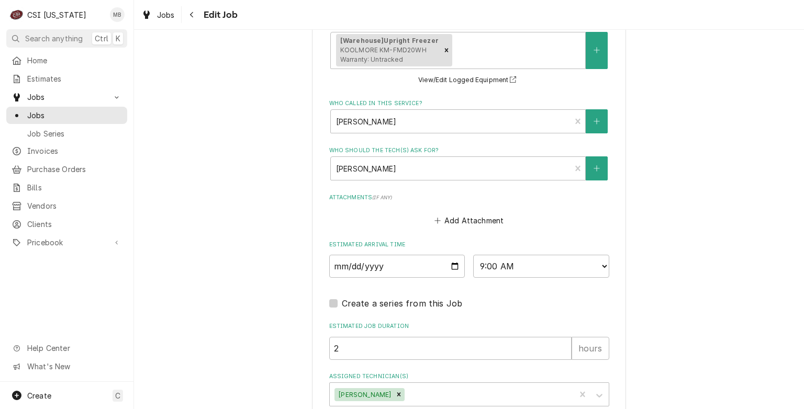
scroll to position [1052, 0]
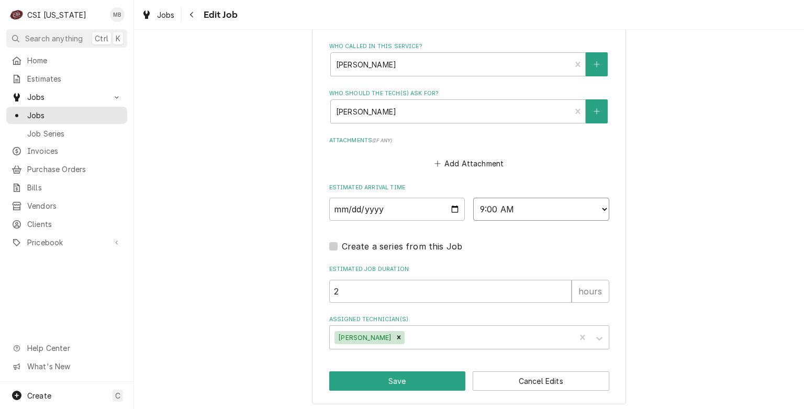
click at [528, 204] on select "AM / PM 6:00 AM 6:15 AM 6:30 AM 6:45 AM 7:00 AM 7:15 AM 7:30 AM 7:45 AM 8:00 AM…" at bounding box center [541, 209] width 136 height 23
select select "11:00:00"
click at [473, 198] on select "AM / PM 6:00 AM 6:15 AM 6:30 AM 6:45 AM 7:00 AM 7:15 AM 7:30 AM 7:45 AM 8:00 AM…" at bounding box center [541, 209] width 136 height 23
click at [387, 376] on button "Save" at bounding box center [397, 381] width 137 height 19
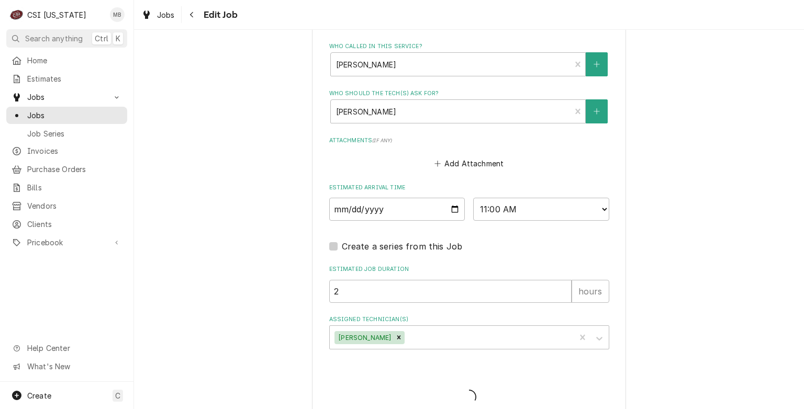
type textarea "x"
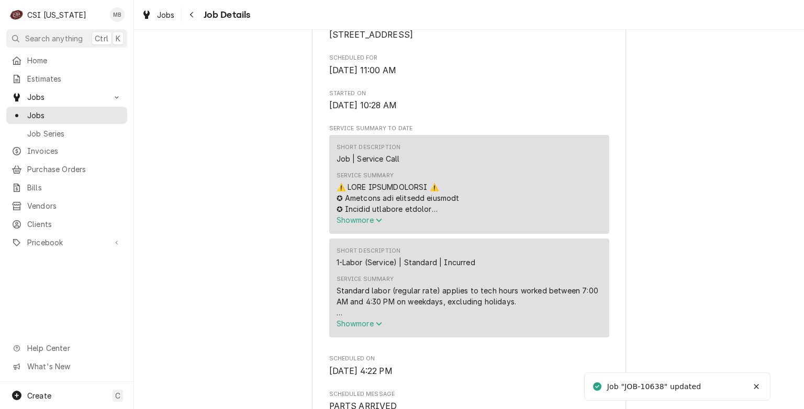
scroll to position [366, 0]
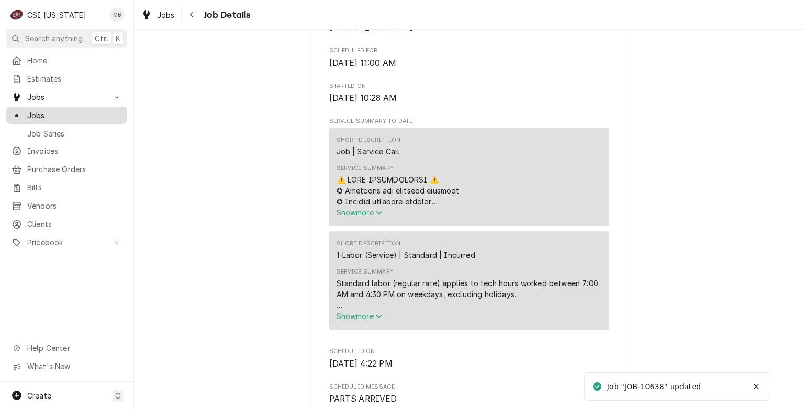
click at [73, 113] on span "Jobs" at bounding box center [74, 115] width 95 height 11
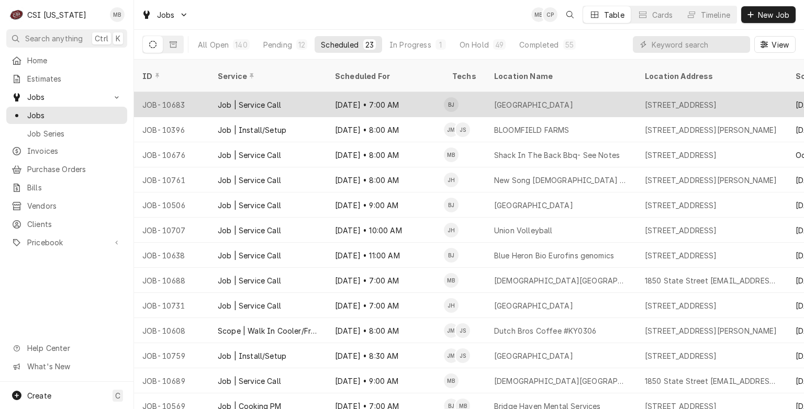
click at [378, 97] on div "Oct 15 • 7:00 AM" at bounding box center [385, 104] width 117 height 25
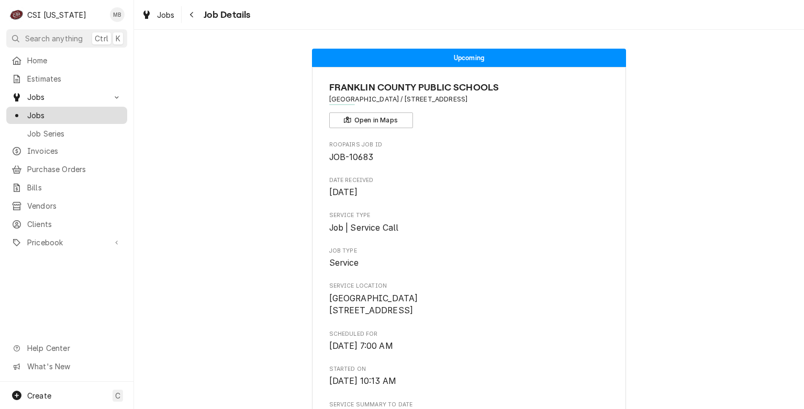
click at [84, 110] on span "Jobs" at bounding box center [74, 115] width 95 height 11
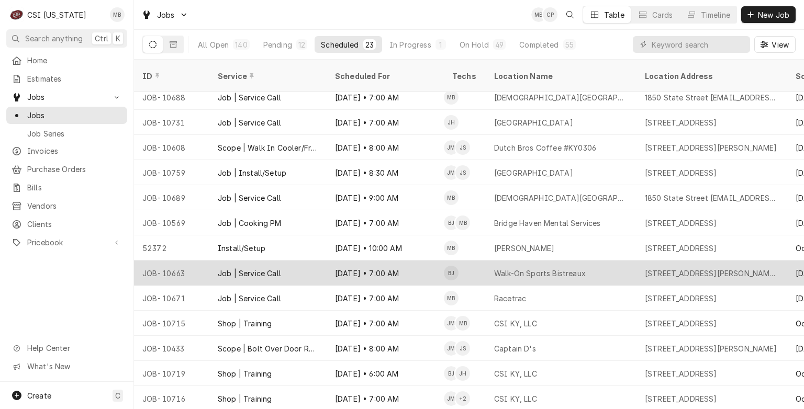
scroll to position [236, 0]
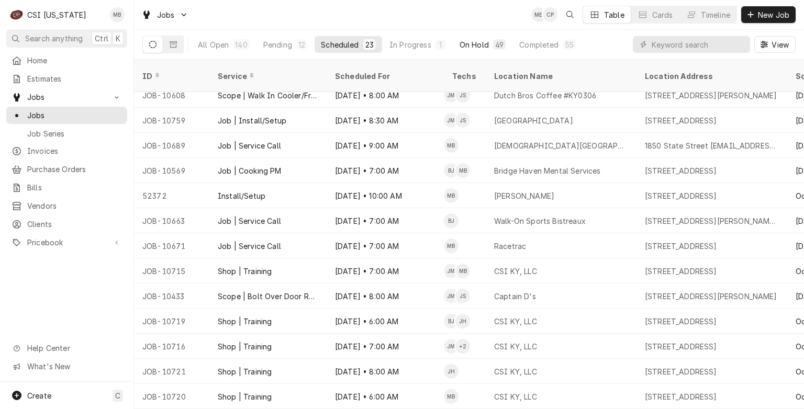
click at [473, 46] on div "On Hold" at bounding box center [474, 44] width 29 height 11
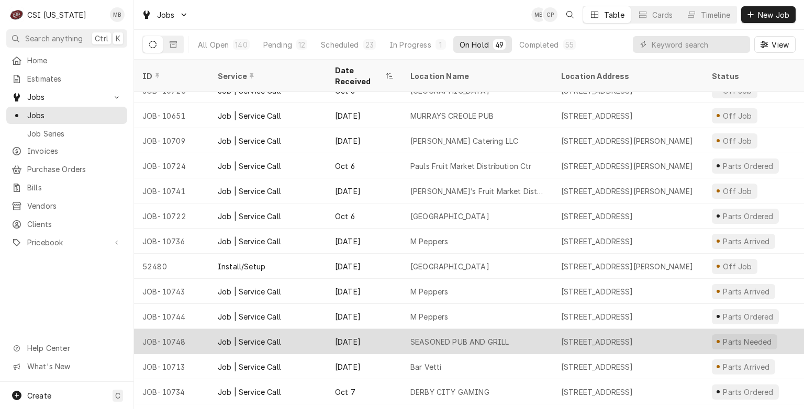
scroll to position [657, 0]
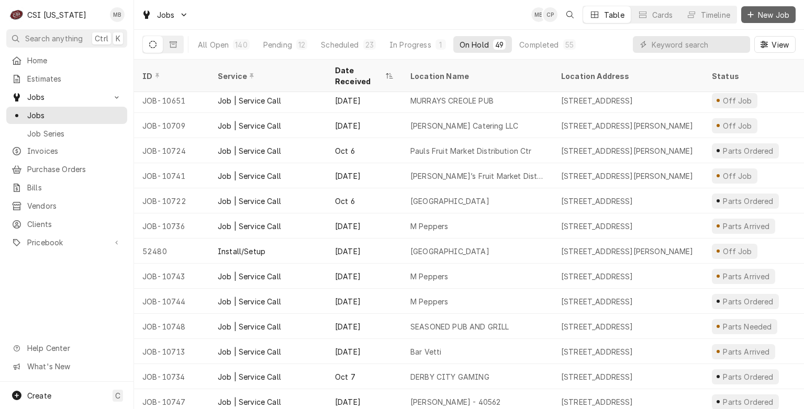
click at [752, 18] on div "Dynamic Content Wrapper" at bounding box center [750, 14] width 10 height 10
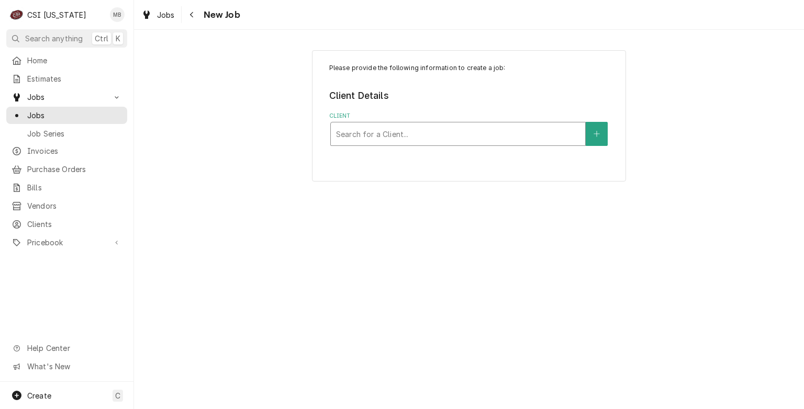
drag, startPoint x: 370, startPoint y: 146, endPoint x: 373, endPoint y: 140, distance: 6.1
click at [372, 142] on div "Please provide the following information to create a job: Client Details Client…" at bounding box center [469, 115] width 314 height 131
click at [373, 139] on div "Client" at bounding box center [458, 134] width 244 height 19
type input "RABBIT"
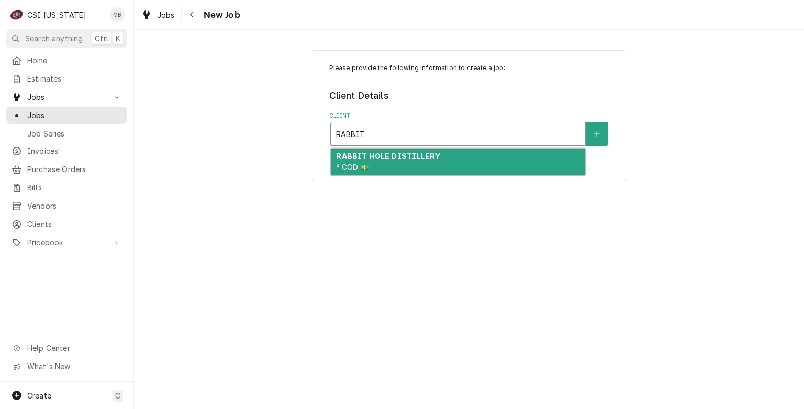
click at [361, 166] on span "² COD 💵" at bounding box center [352, 167] width 33 height 9
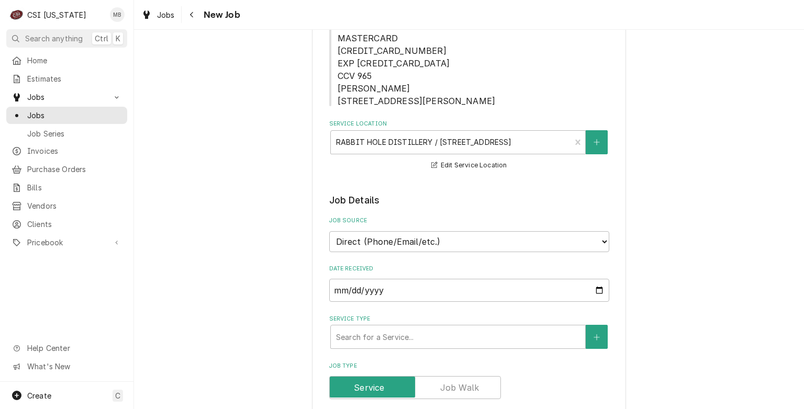
scroll to position [262, 0]
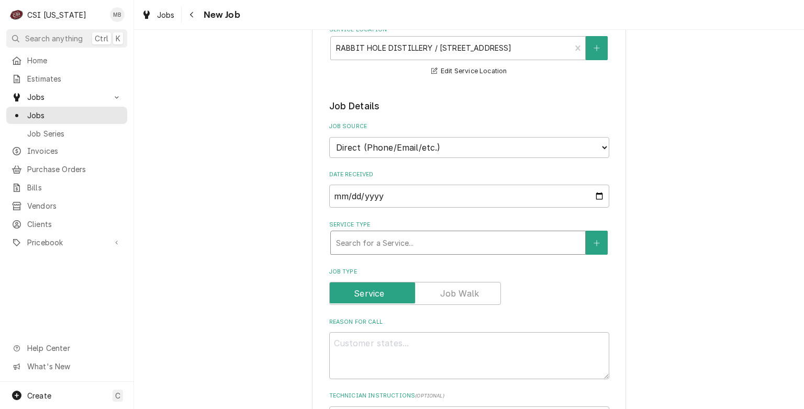
click at [392, 252] on div "Service Type" at bounding box center [458, 242] width 244 height 19
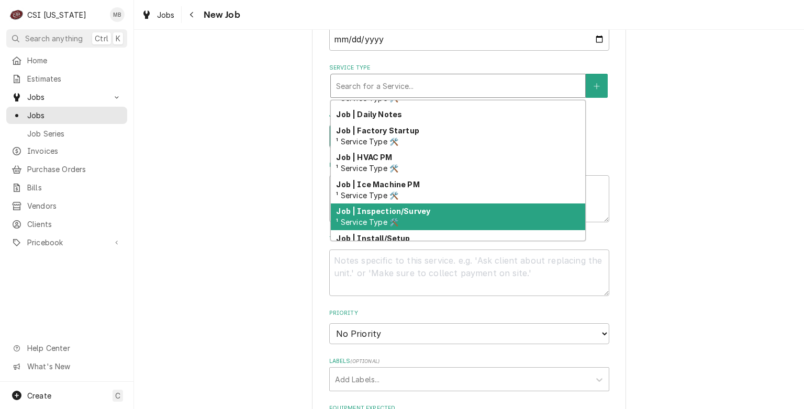
scroll to position [524, 0]
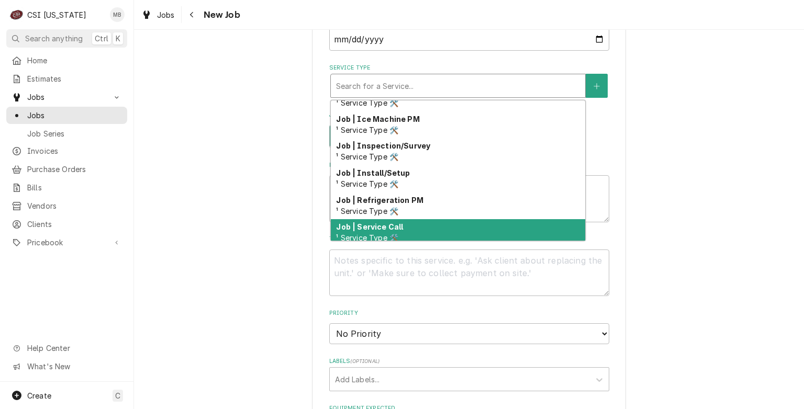
click at [358, 242] on div "Job | Service Call ¹ Service Type 🛠️" at bounding box center [458, 232] width 254 height 27
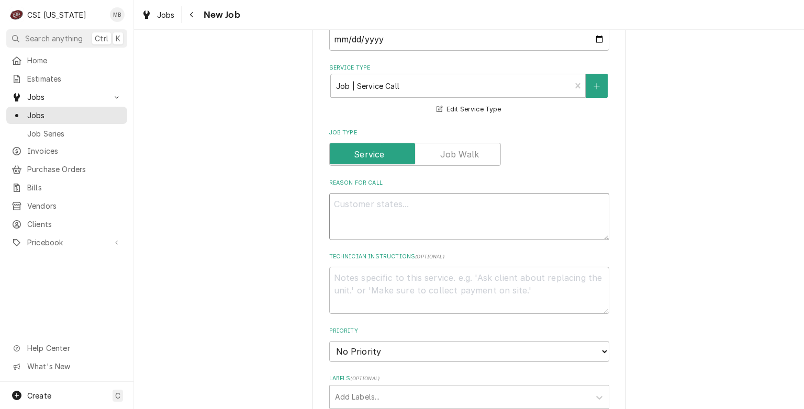
click at [362, 213] on textarea "Reason For Call" at bounding box center [469, 216] width 280 height 47
type textarea "x"
type textarea "B"
type textarea "x"
type textarea "BL"
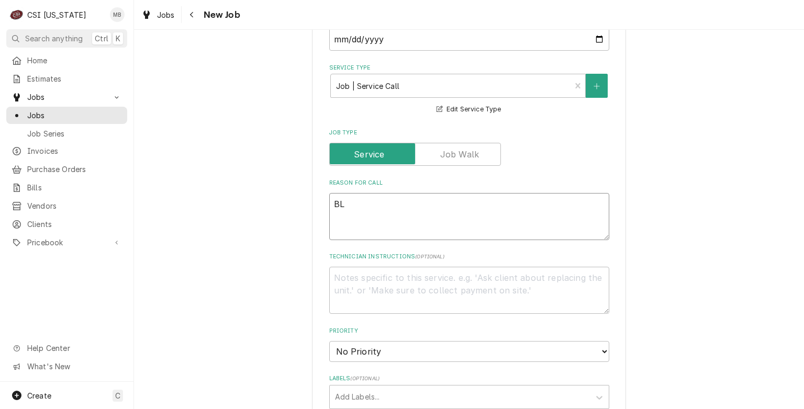
type textarea "x"
type textarea "BLA"
type textarea "x"
type textarea "BLAA"
type textarea "x"
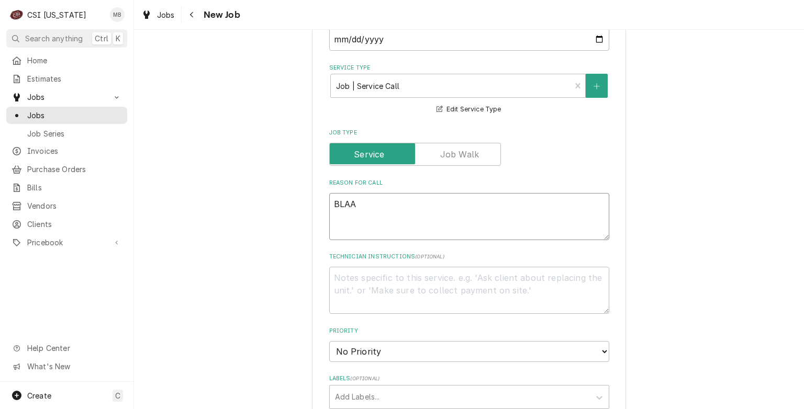
type textarea "BLA"
type textarea "x"
type textarea "BLAC"
type textarea "x"
type textarea "BLACK"
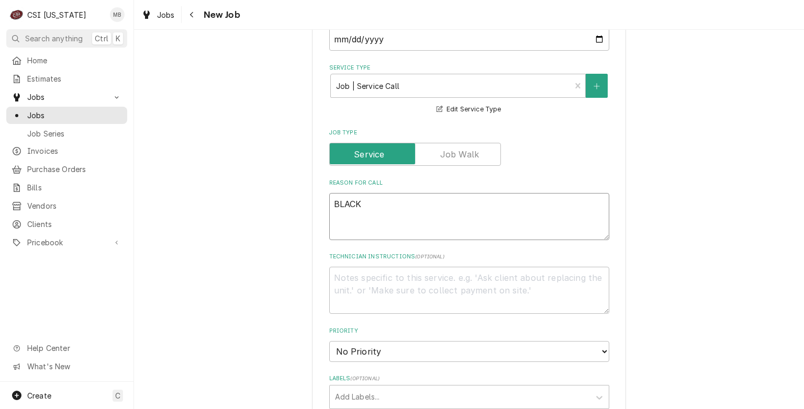
type textarea "x"
type textarea "BLACK"
type textarea "x"
type textarea "BLACK S"
type textarea "x"
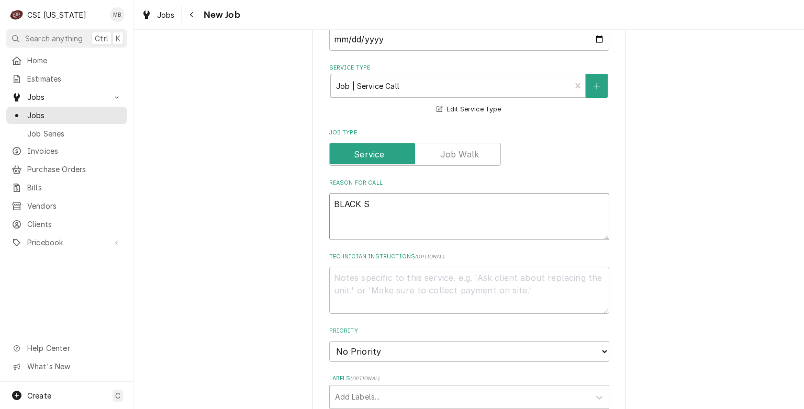
type textarea "BLACK SP"
type textarea "x"
type textarea "BLACK SPE"
type textarea "x"
type textarea "BLACK SPEC"
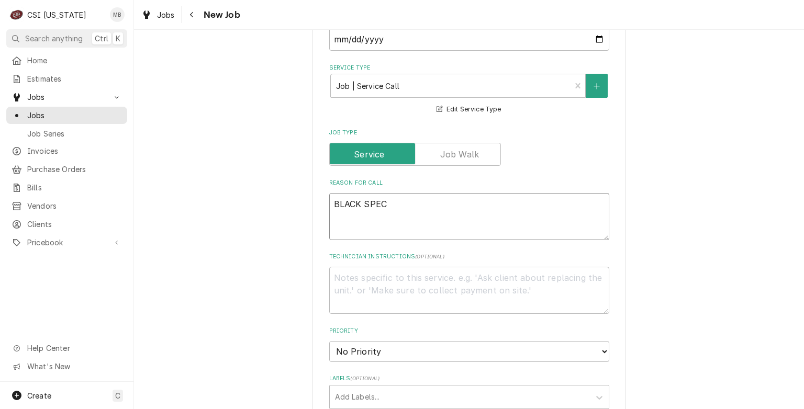
type textarea "x"
type textarea "BLACK SPECS"
type textarea "x"
type textarea "BLACK SPECS"
type textarea "x"
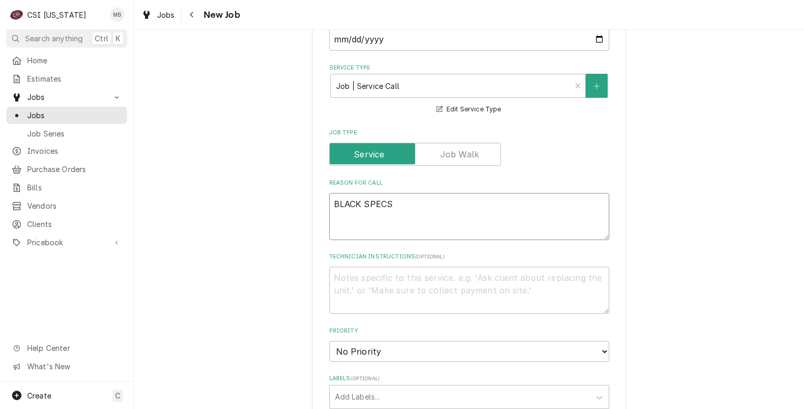
type textarea "BLACK SPECS I"
type textarea "x"
type textarea "BLACK SPECS IN"
type textarea "x"
type textarea "BLACK SPECS IN"
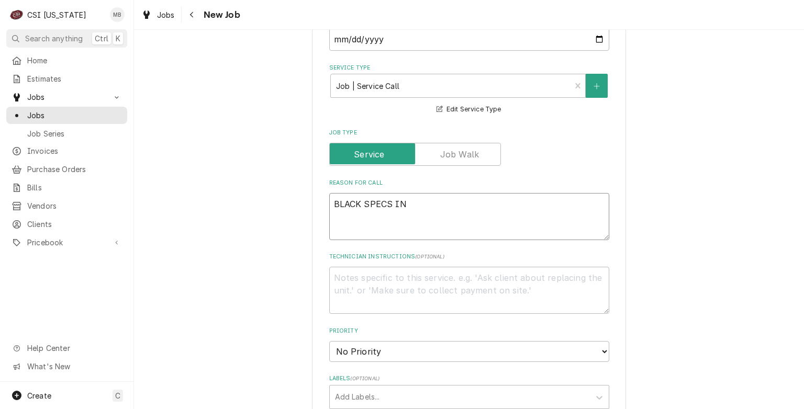
type textarea "x"
type textarea "BLACK SPECS IN I"
type textarea "x"
type textarea "BLACK SPECS IN IC"
type textarea "x"
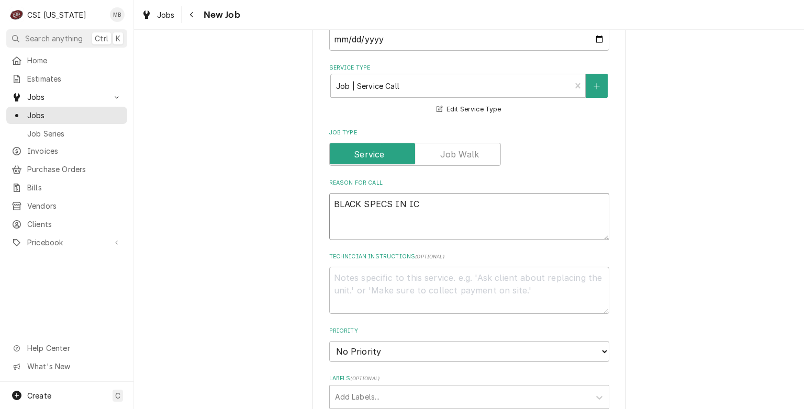
type textarea "BLACK SPECS IN ICE"
type textarea "x"
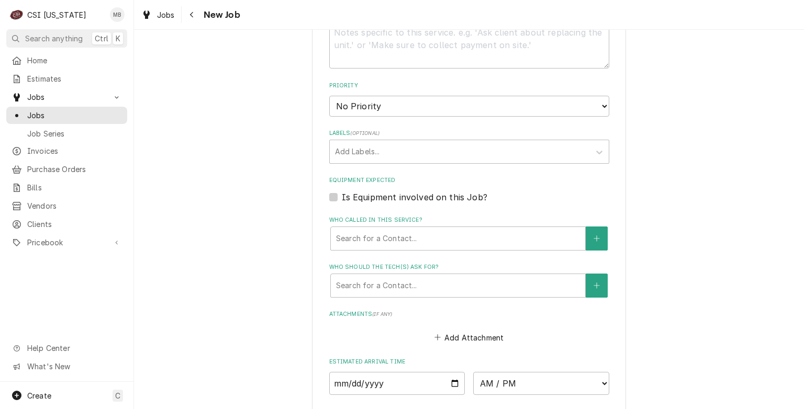
scroll to position [681, 0]
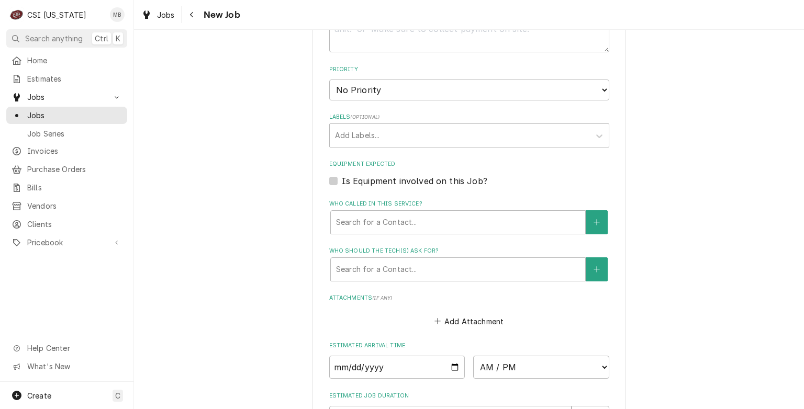
type textarea "BLACK SPECS IN ICE"
click at [365, 97] on select "No Priority Urgent High Medium Low" at bounding box center [469, 90] width 280 height 21
select select "2"
click at [329, 90] on select "No Priority Urgent High Medium Low" at bounding box center [469, 90] width 280 height 21
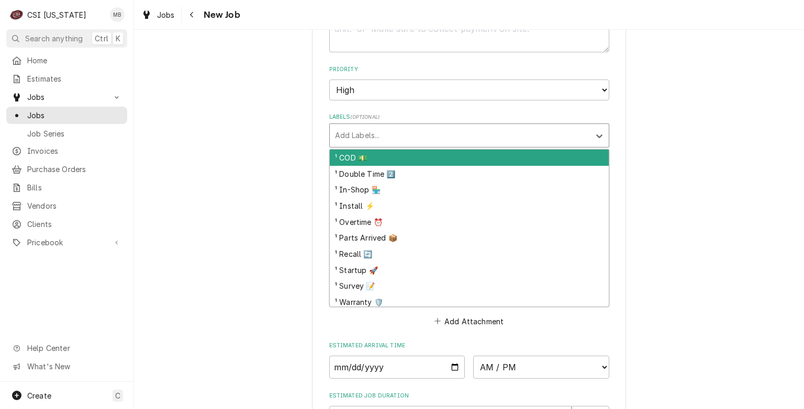
click at [353, 141] on div "Labels" at bounding box center [460, 135] width 250 height 19
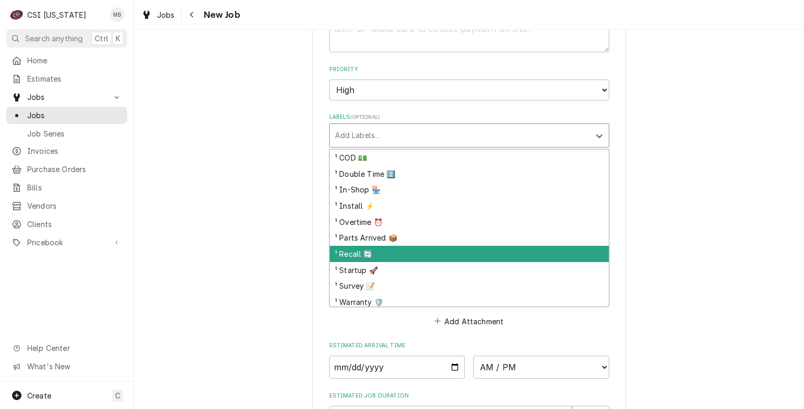
click at [354, 258] on div "¹ Recall 🔄" at bounding box center [469, 254] width 279 height 16
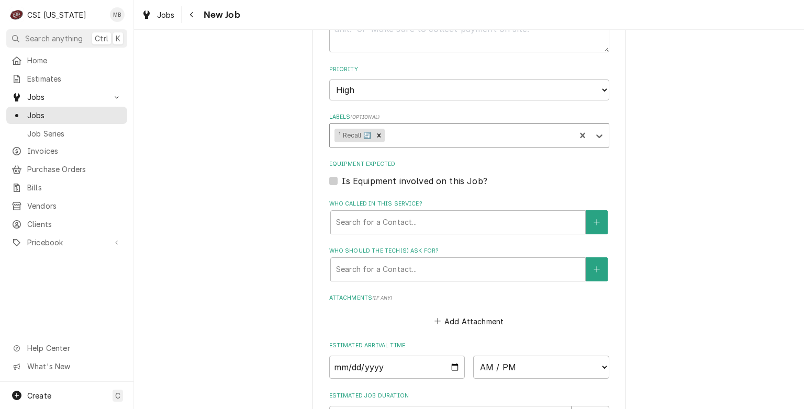
click at [405, 145] on div "Labels" at bounding box center [479, 135] width 184 height 19
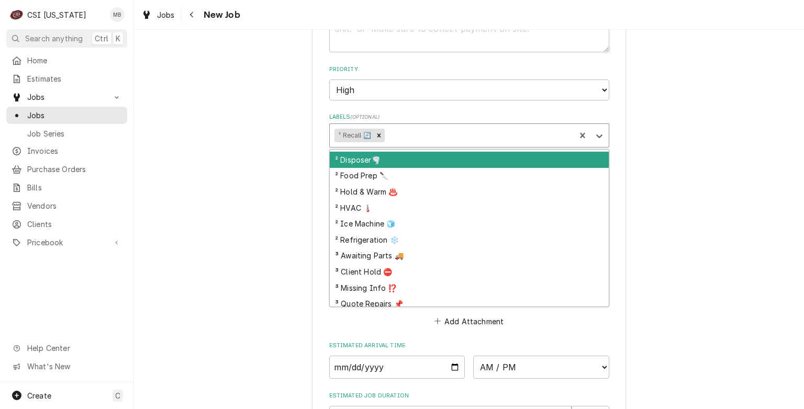
scroll to position [209, 0]
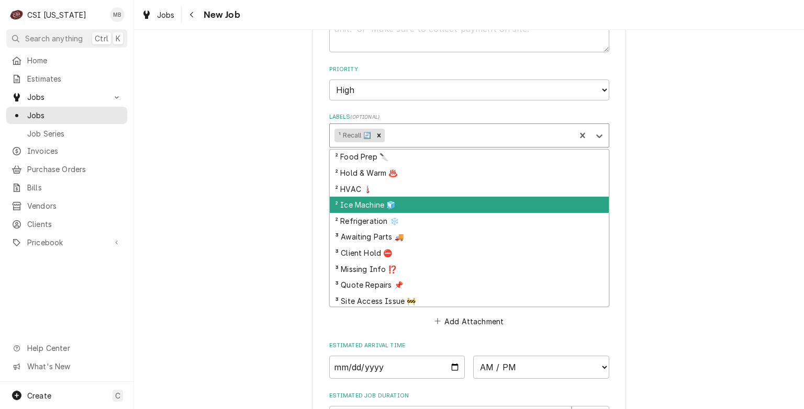
click at [364, 211] on div "² Ice Machine 🧊" at bounding box center [469, 205] width 279 height 16
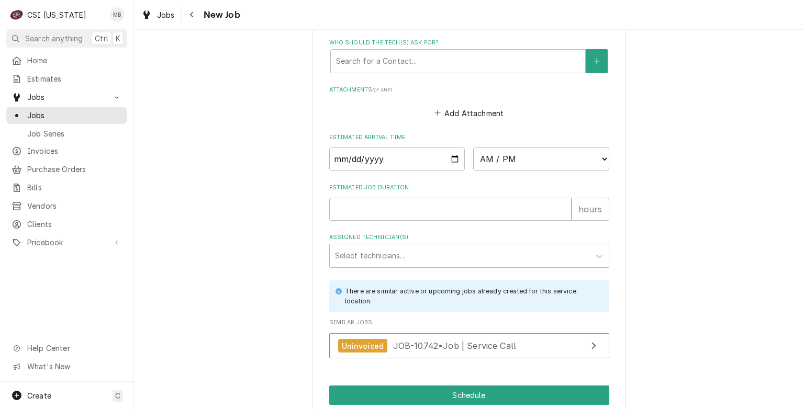
scroll to position [890, 0]
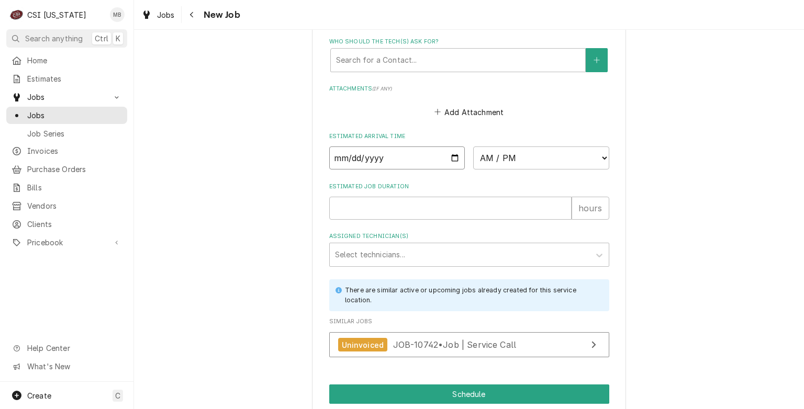
click at [451, 162] on input "Date" at bounding box center [397, 158] width 136 height 23
type textarea "x"
type input "2025-10-15"
type textarea "x"
click at [553, 160] on select "AM / PM 6:00 AM 6:15 AM 6:30 AM 6:45 AM 7:00 AM 7:15 AM 7:30 AM 7:45 AM 8:00 AM…" at bounding box center [541, 158] width 136 height 23
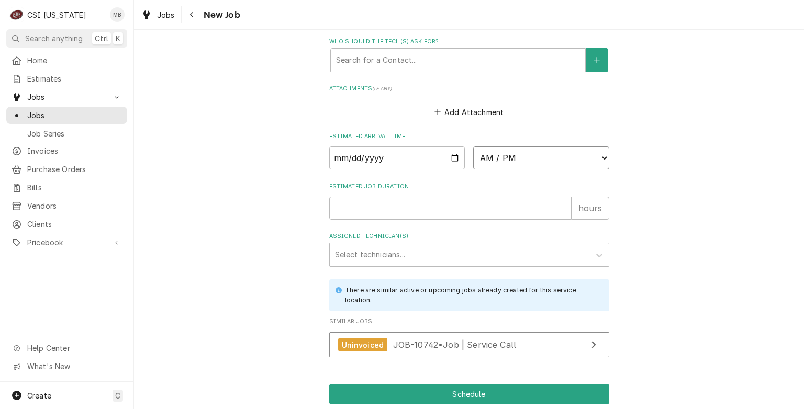
select select "10:00:00"
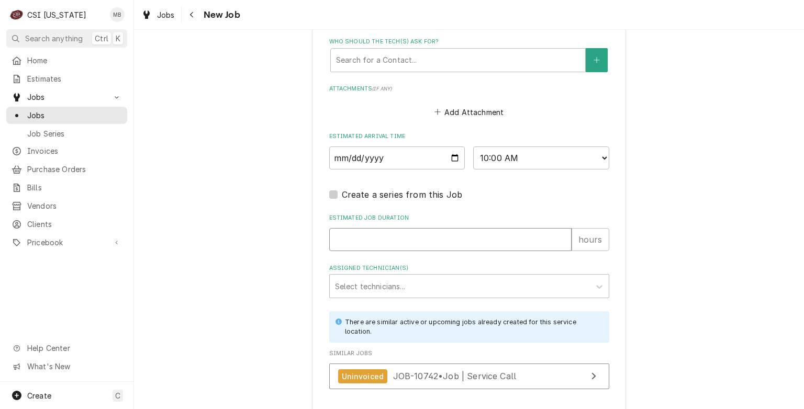
click at [403, 251] on input "Estimated Job Duration" at bounding box center [450, 239] width 242 height 23
type textarea "x"
type input "2"
type textarea "x"
type input "2"
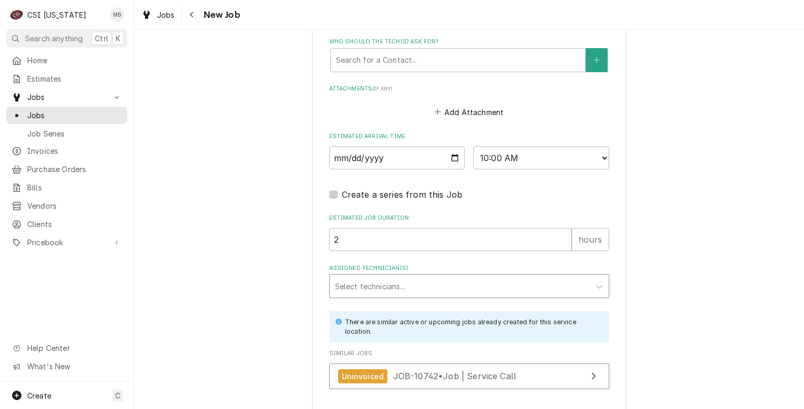
click at [398, 296] on div "Assigned Technician(s)" at bounding box center [460, 286] width 250 height 19
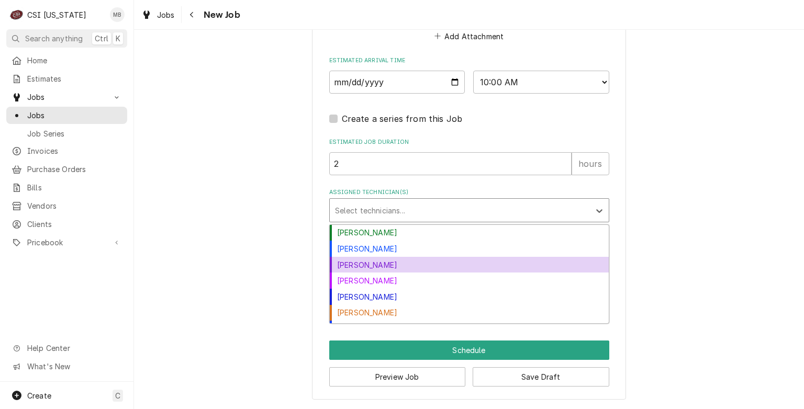
scroll to position [14, 0]
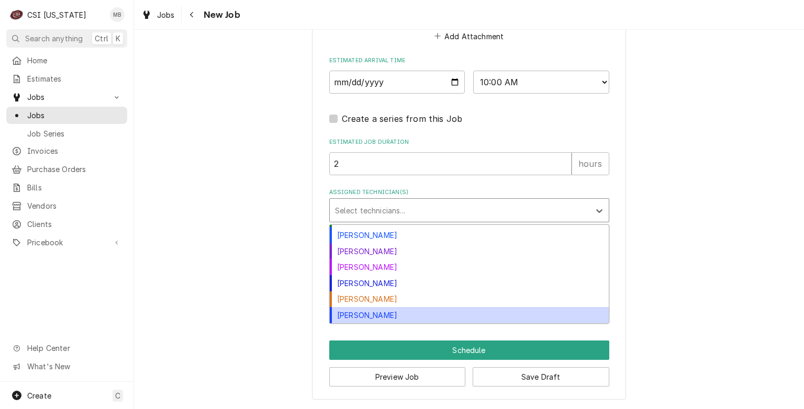
click at [365, 312] on div "Matt Brewington" at bounding box center [469, 315] width 279 height 16
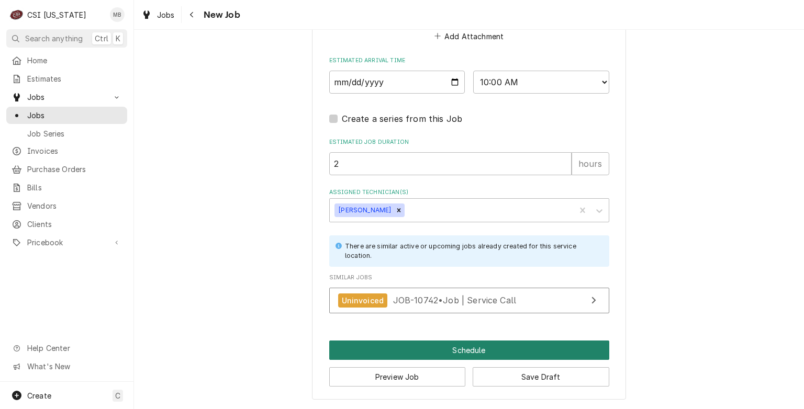
click at [492, 353] on button "Schedule" at bounding box center [469, 350] width 280 height 19
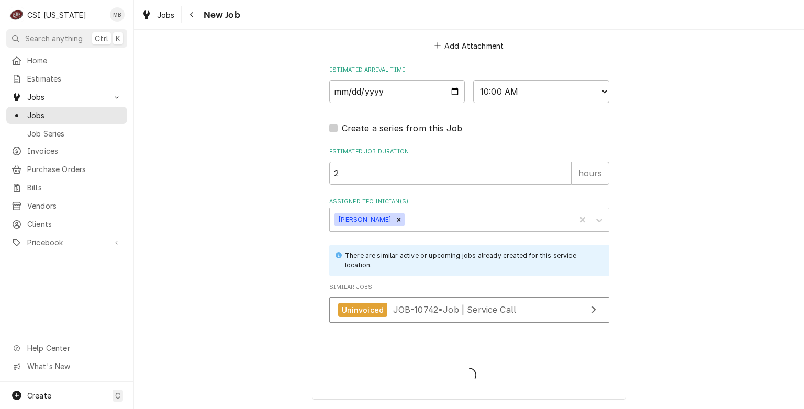
type textarea "x"
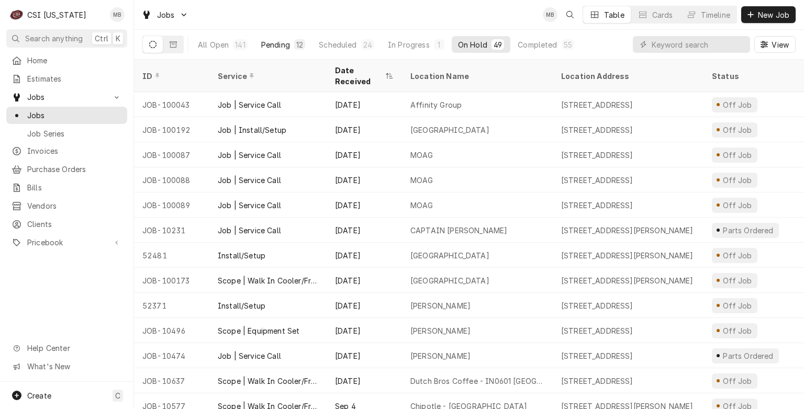
click at [287, 46] on div "Pending" at bounding box center [275, 44] width 29 height 11
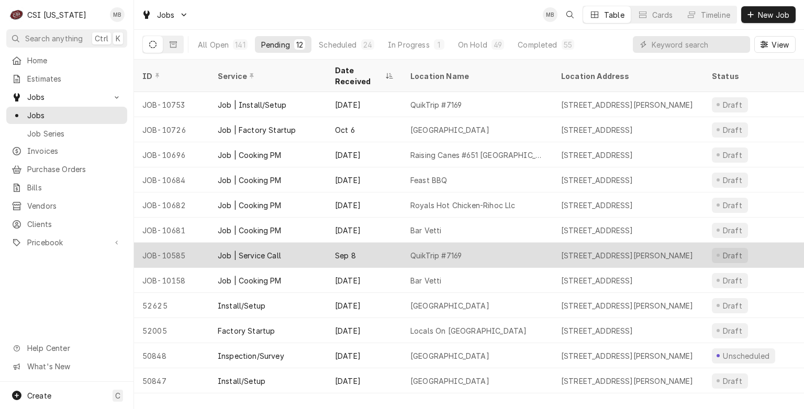
click at [329, 243] on div "Sep 8" at bounding box center [364, 255] width 75 height 25
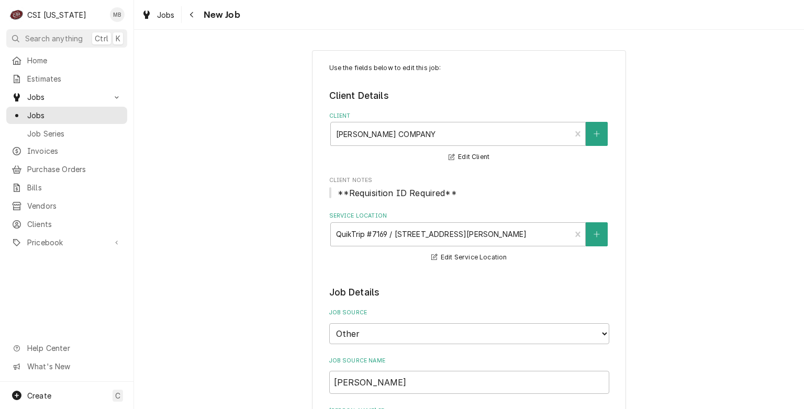
type textarea "x"
click at [79, 119] on link "Jobs" at bounding box center [66, 115] width 121 height 17
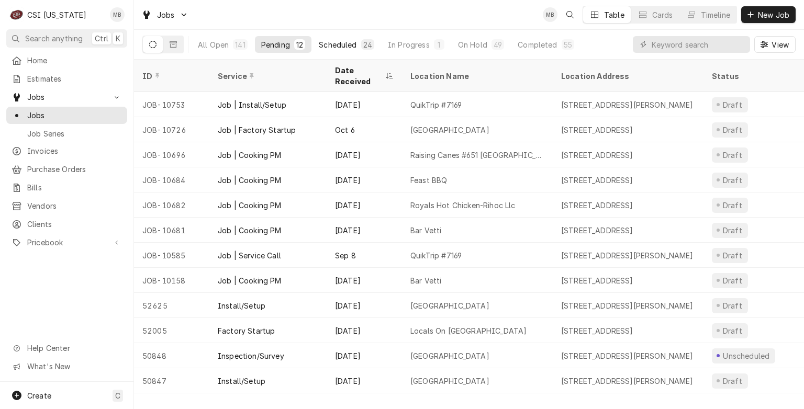
click at [319, 47] on div "Scheduled" at bounding box center [338, 44] width 38 height 11
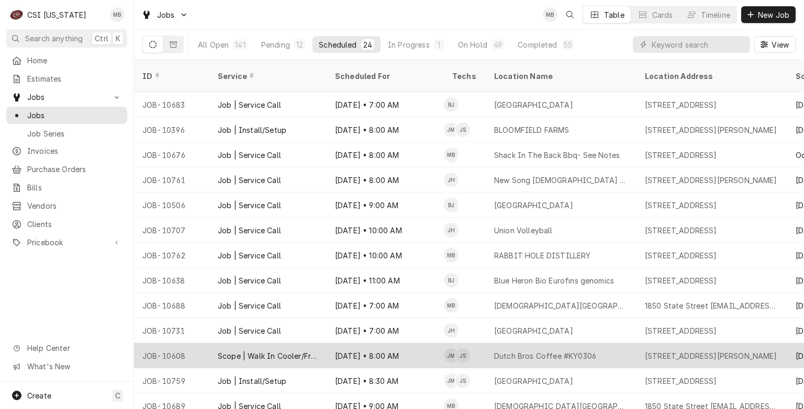
scroll to position [79, 0]
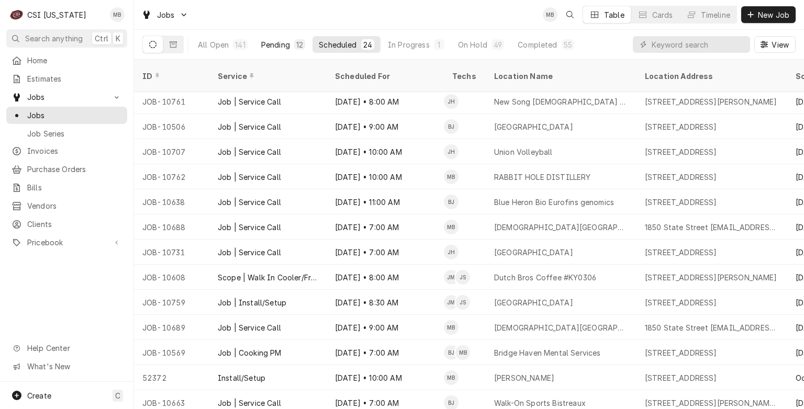
click at [283, 44] on div "Pending" at bounding box center [275, 44] width 29 height 11
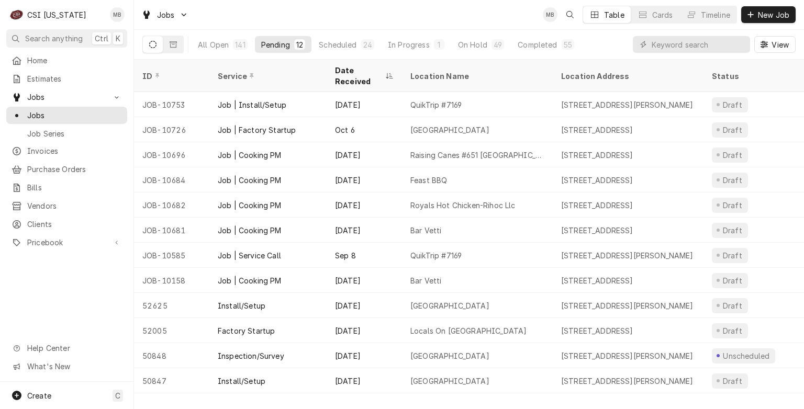
scroll to position [0, 0]
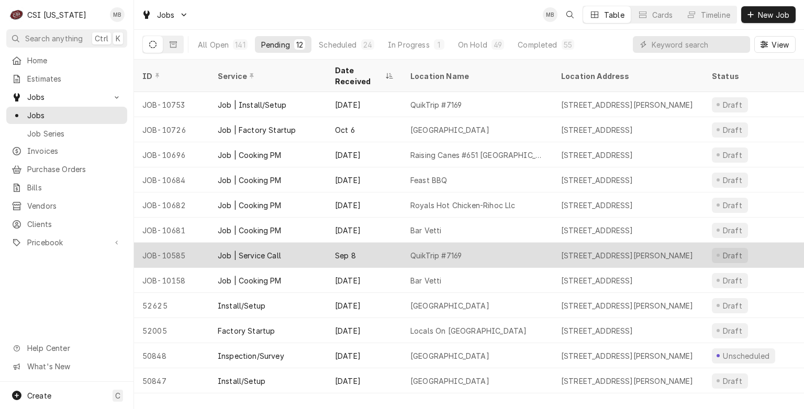
click at [335, 248] on div "Sep 8" at bounding box center [364, 255] width 75 height 25
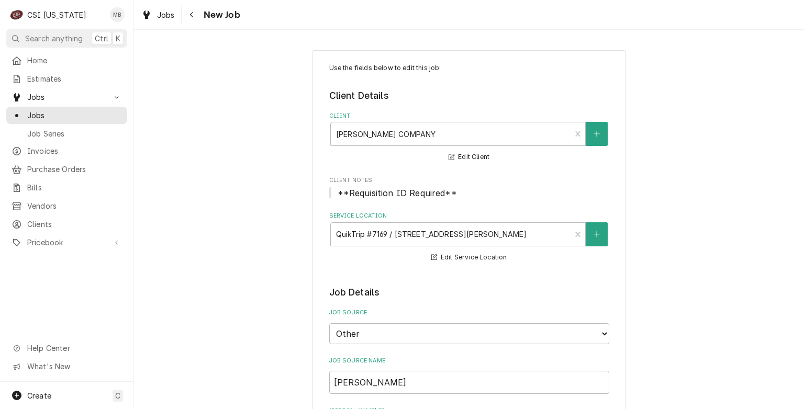
type textarea "x"
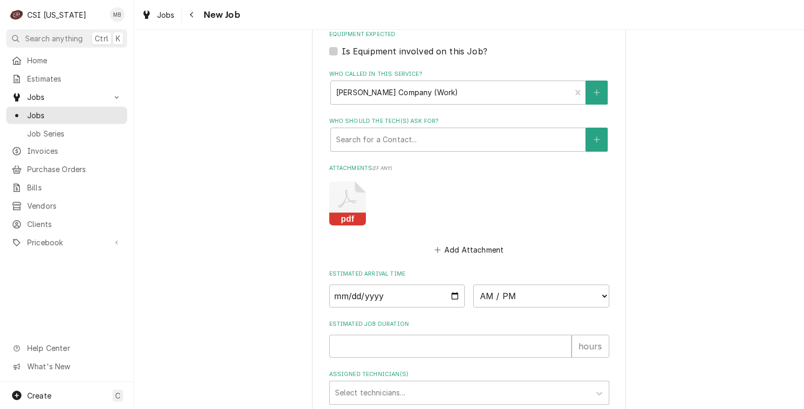
scroll to position [838, 0]
click at [454, 288] on input "Date" at bounding box center [397, 294] width 136 height 23
type input "[DATE]"
type textarea "x"
click at [500, 292] on select "AM / PM 6:00 AM 6:15 AM 6:30 AM 6:45 AM 7:00 AM 7:15 AM 7:30 AM 7:45 AM 8:00 AM…" at bounding box center [541, 294] width 136 height 23
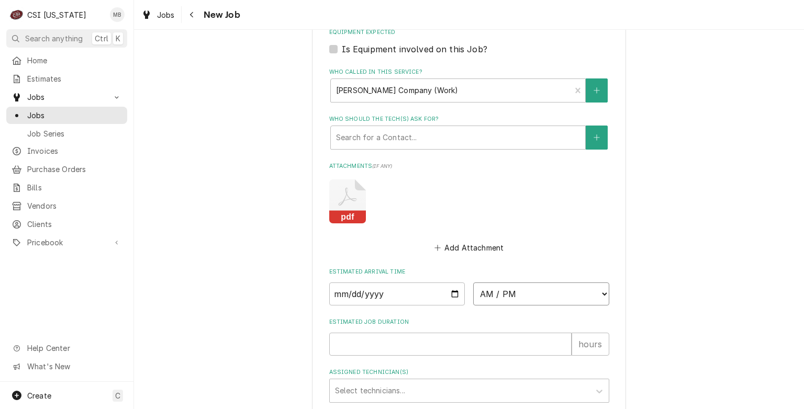
select select "07:00:00"
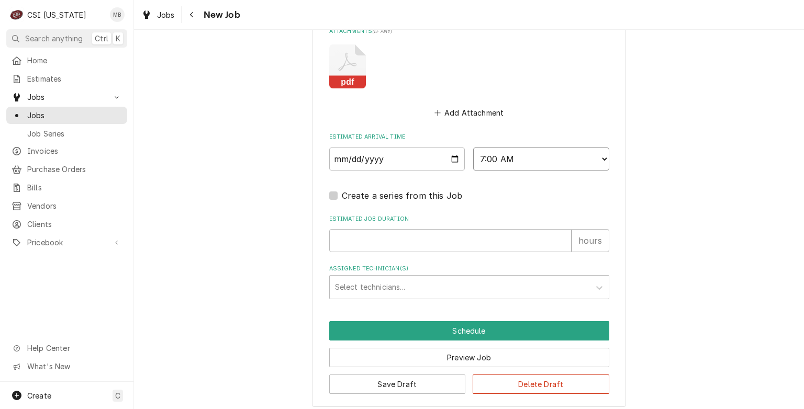
scroll to position [976, 0]
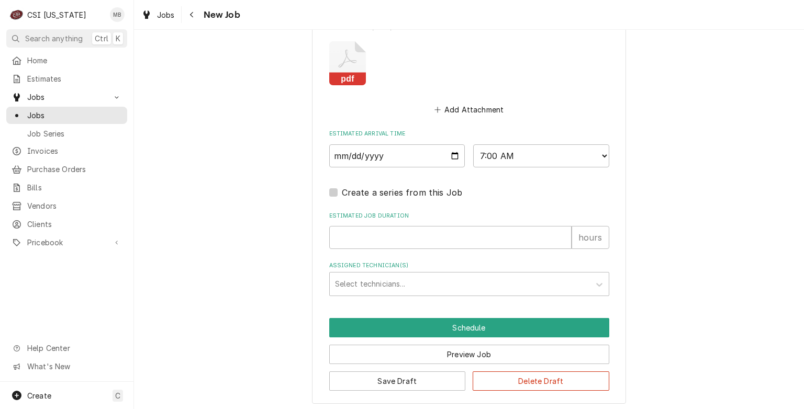
click at [372, 222] on div "Estimated Job Duration hours" at bounding box center [469, 230] width 280 height 37
click at [362, 239] on input "Estimated Job Duration" at bounding box center [450, 237] width 242 height 23
type textarea "x"
type input "2"
type textarea "x"
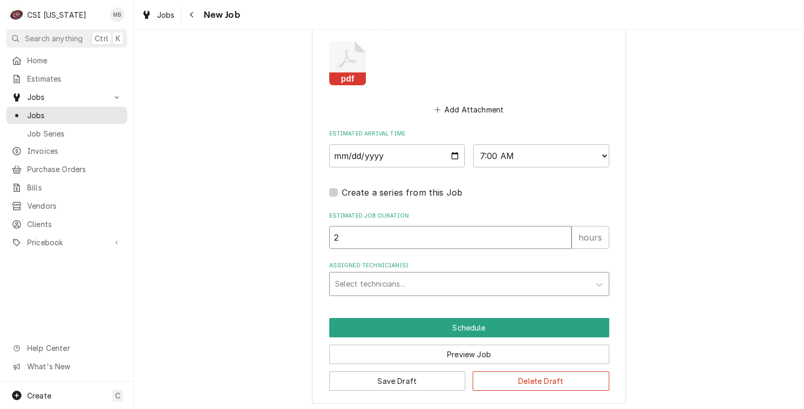
type input "2"
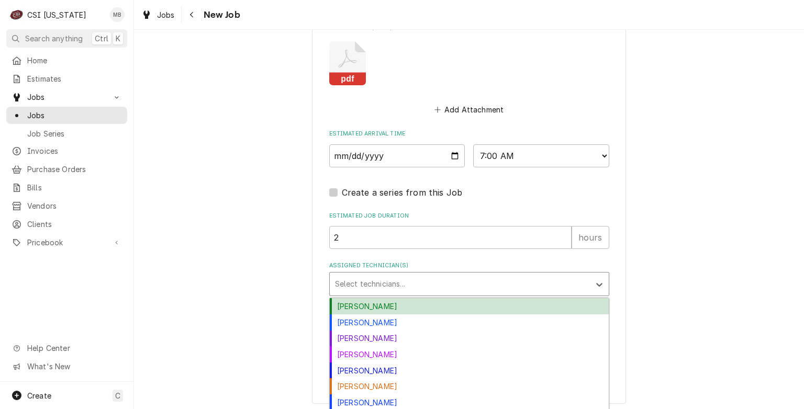
click at [354, 275] on div "Assigned Technician(s)" at bounding box center [460, 284] width 250 height 19
click at [366, 300] on div "Bryant Jolley" at bounding box center [469, 306] width 279 height 16
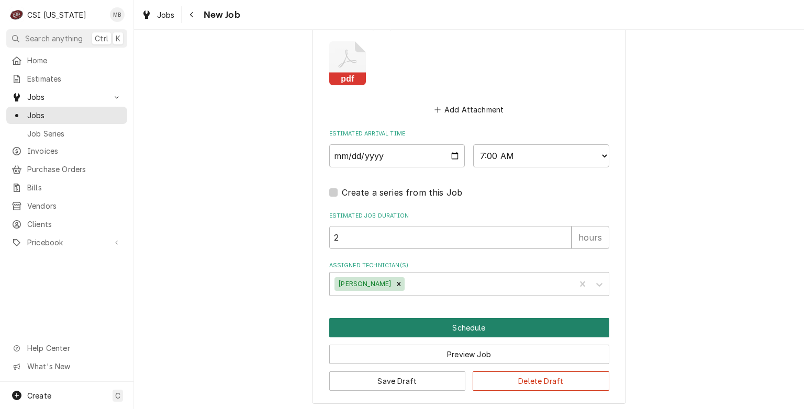
click at [430, 327] on button "Schedule" at bounding box center [469, 327] width 280 height 19
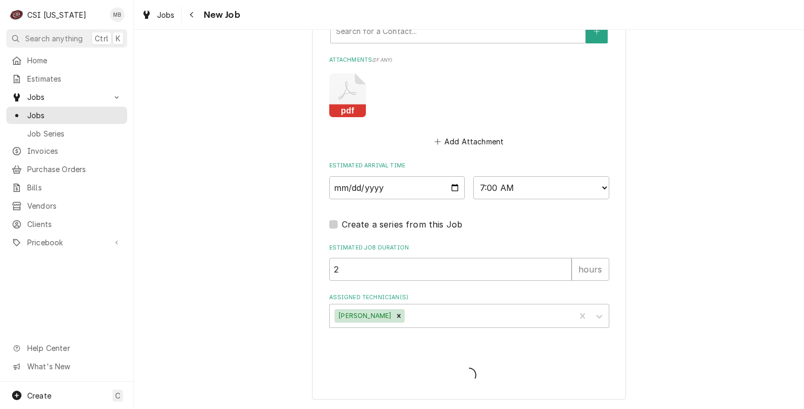
scroll to position [940, 0]
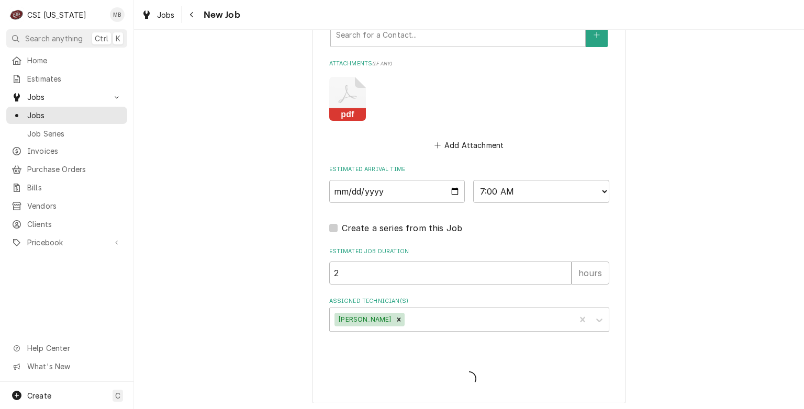
type textarea "x"
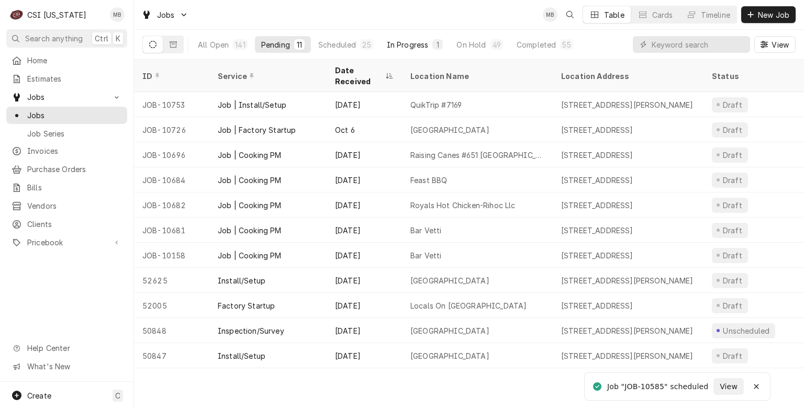
click at [425, 39] on div "In Progress" at bounding box center [408, 44] width 42 height 11
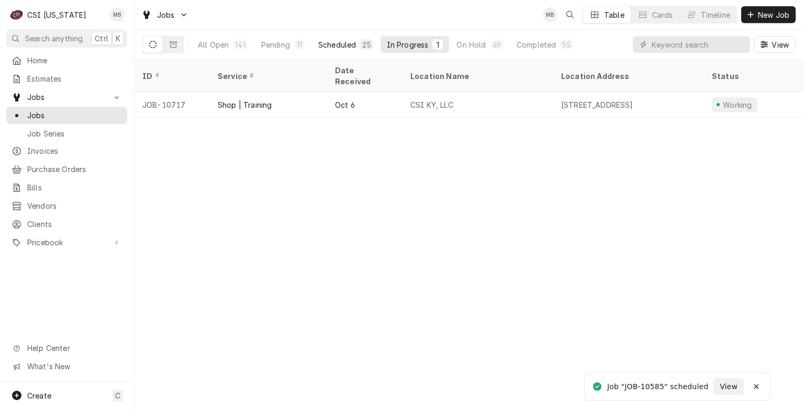
click at [356, 52] on button "Scheduled 25" at bounding box center [346, 44] width 68 height 17
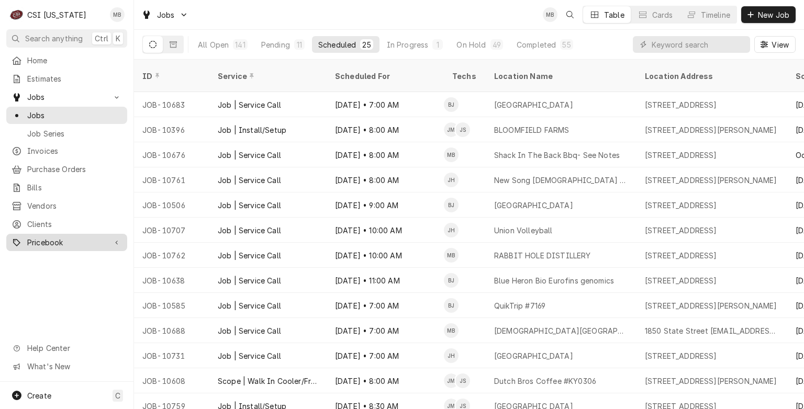
click at [28, 244] on link "Pricebook" at bounding box center [66, 242] width 121 height 17
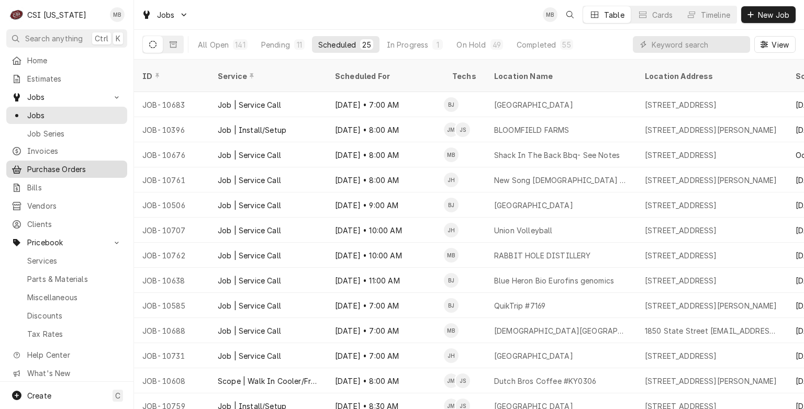
click at [58, 164] on span "Purchase Orders" at bounding box center [74, 169] width 95 height 11
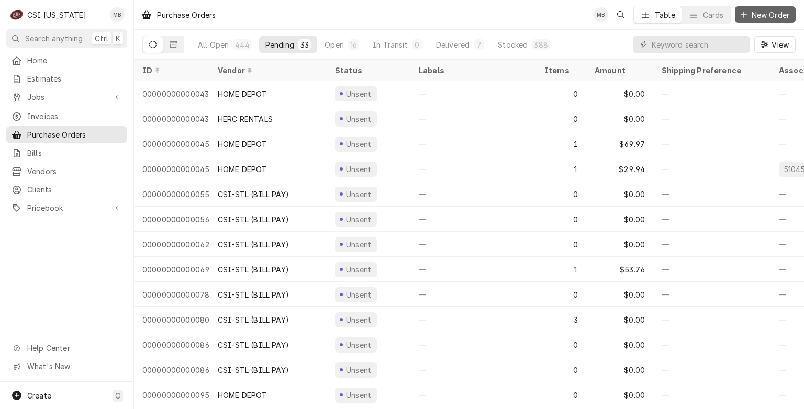
click at [777, 15] on span "New Order" at bounding box center [771, 14] width 42 height 11
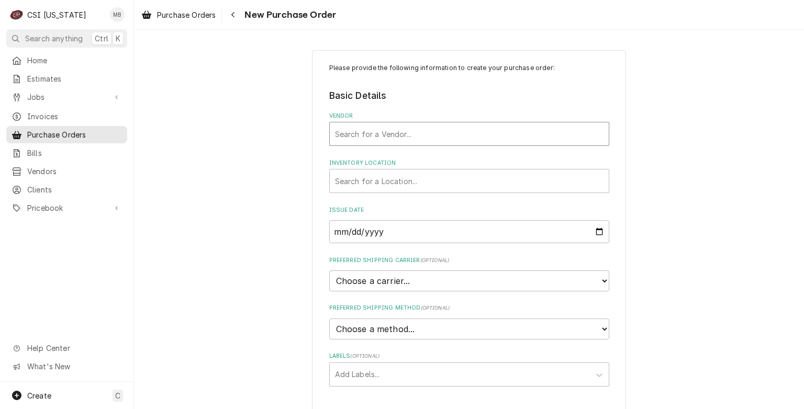
click at [375, 131] on div "Vendor" at bounding box center [469, 134] width 269 height 19
type input "HOME DE"
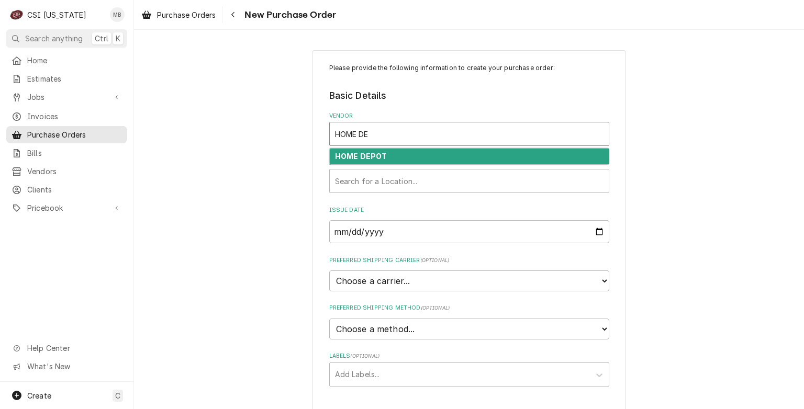
click at [402, 156] on div "HOME DEPOT" at bounding box center [469, 157] width 279 height 16
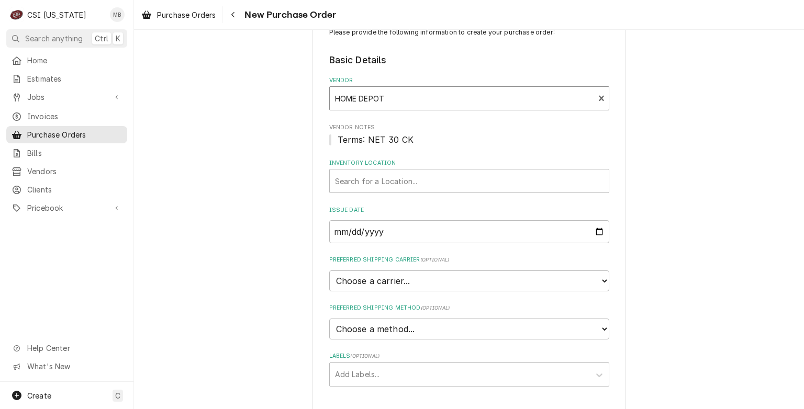
scroll to position [52, 0]
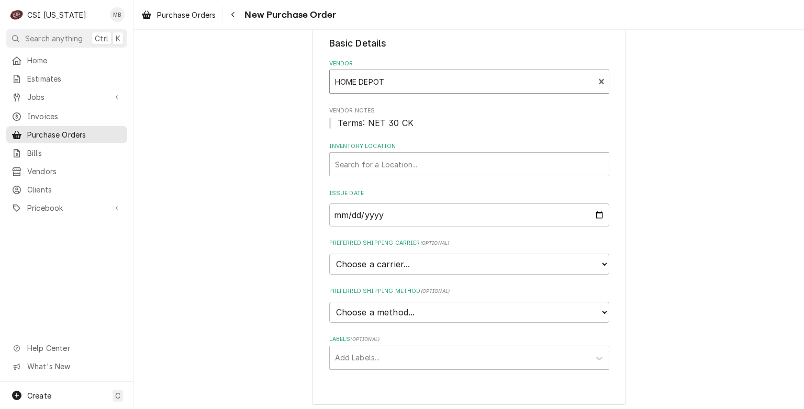
click at [377, 177] on fieldset "Basic Details Vendor option [object Object], selected. HOME DEPOT Vendor Notes …" at bounding box center [469, 203] width 280 height 333
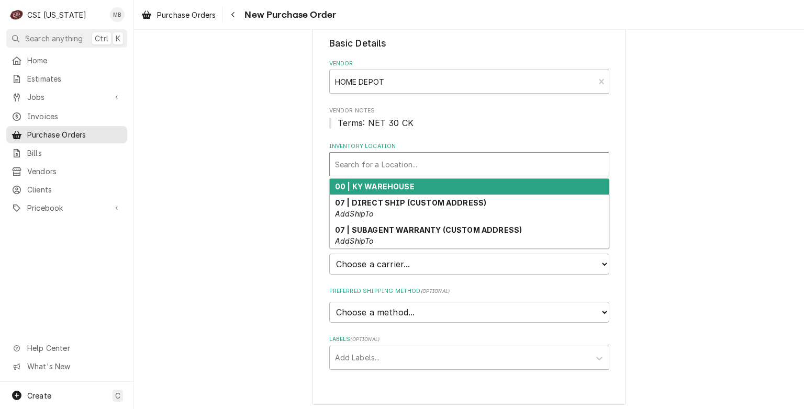
click at [377, 169] on div "Inventory Location" at bounding box center [469, 164] width 269 height 19
click at [365, 182] on strong "00 | KY WAREHOUSE" at bounding box center [375, 186] width 80 height 9
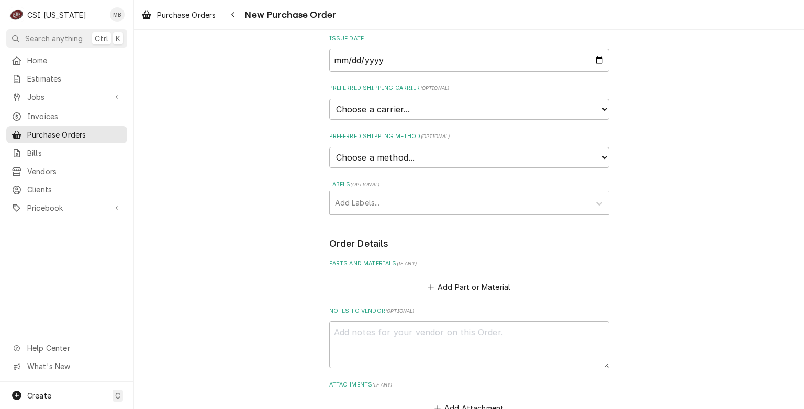
scroll to position [209, 0]
click at [359, 207] on div "Labels" at bounding box center [460, 201] width 250 height 19
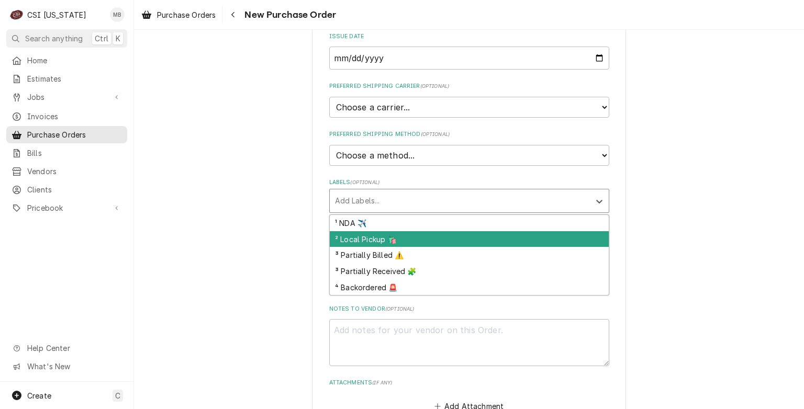
click at [363, 238] on div "² Local Pickup 🛍️" at bounding box center [469, 239] width 279 height 16
type textarea "x"
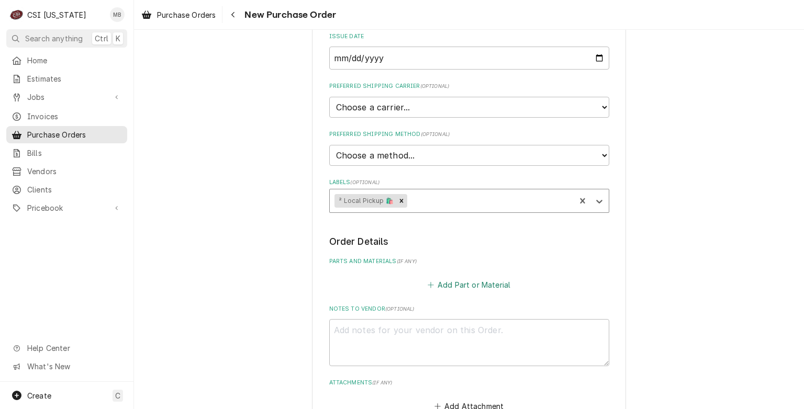
drag, startPoint x: 471, startPoint y: 282, endPoint x: 474, endPoint y: 277, distance: 5.7
click at [474, 277] on button "Add Part or Material" at bounding box center [469, 284] width 86 height 15
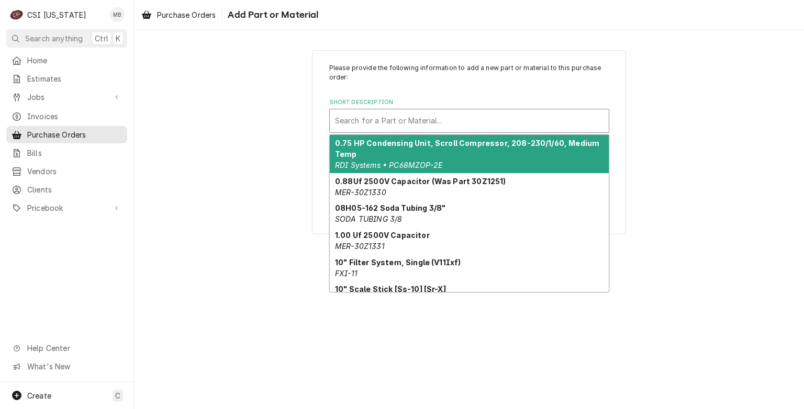
click at [383, 120] on div "Short Description" at bounding box center [469, 121] width 269 height 19
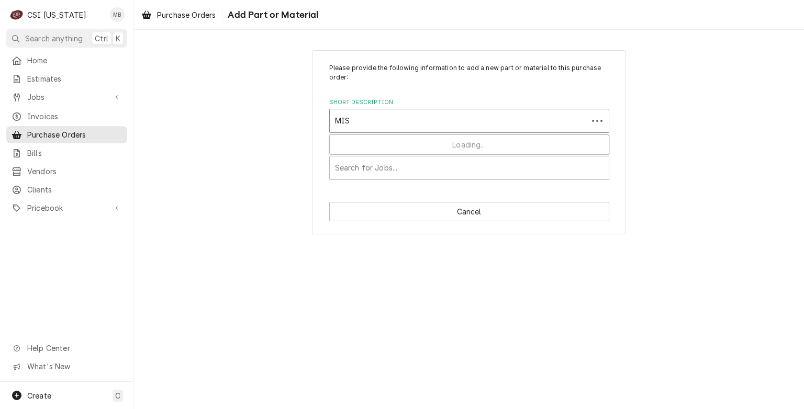
type input "MISC"
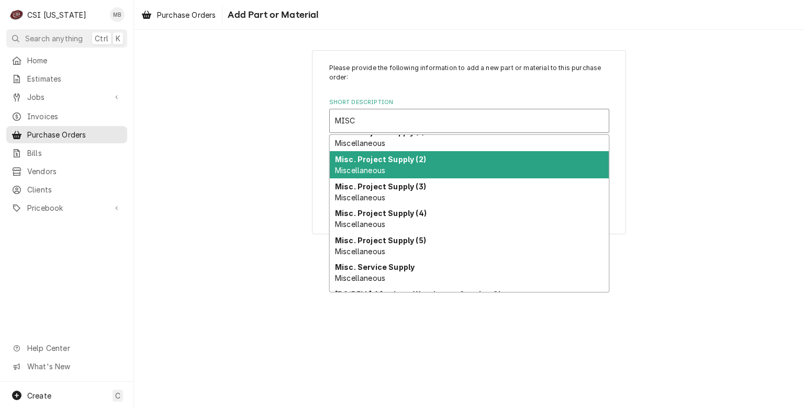
scroll to position [105, 0]
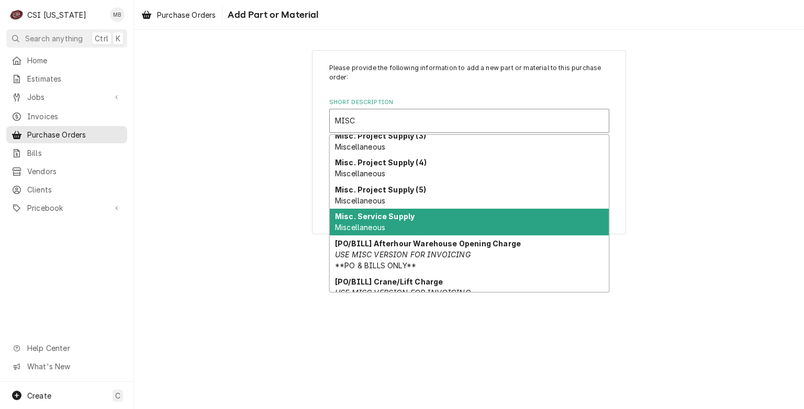
click at [390, 223] on div "Misc. Service Supply Miscellaneous" at bounding box center [469, 222] width 279 height 27
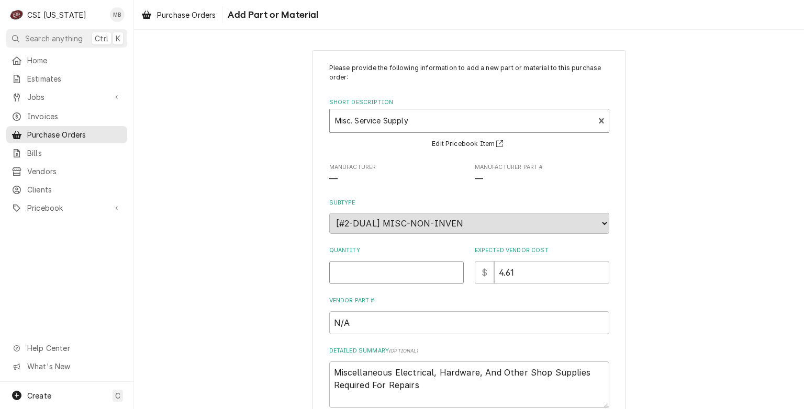
type textarea "x"
type input "0.5"
click at [450, 270] on input "0.5" at bounding box center [396, 272] width 135 height 23
type textarea "x"
type input "1"
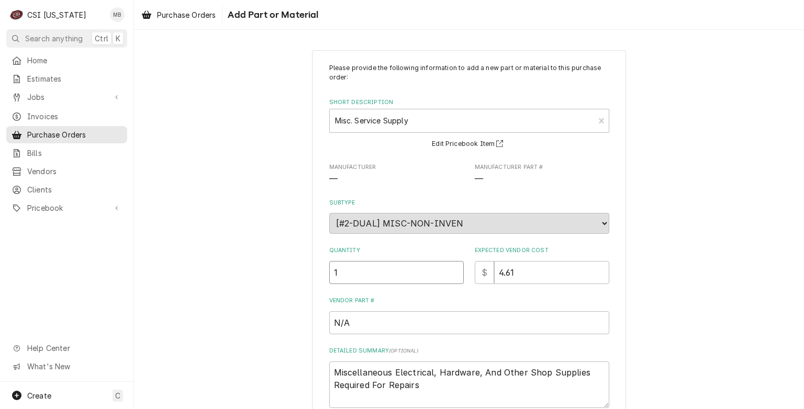
click at [450, 269] on input "1" at bounding box center [396, 272] width 135 height 23
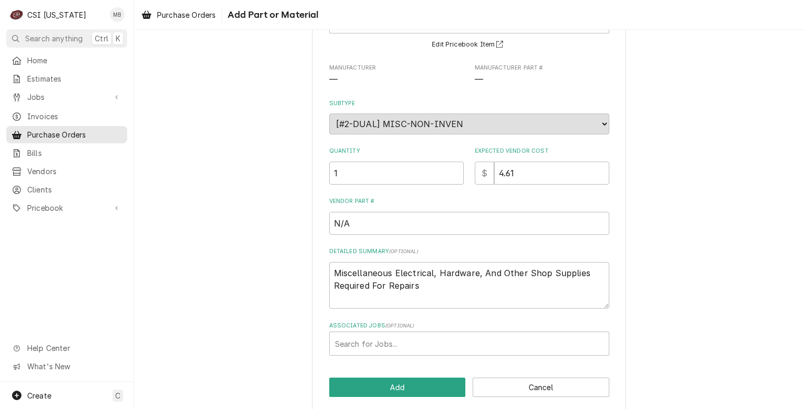
scroll to position [108, 0]
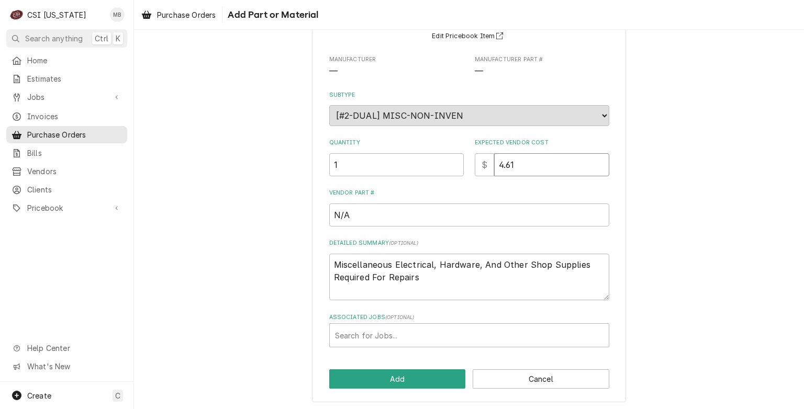
drag, startPoint x: 532, startPoint y: 156, endPoint x: 451, endPoint y: 161, distance: 80.8
click at [451, 161] on div "Quantity 1 Expected Vendor Cost $ 4.61" at bounding box center [469, 157] width 280 height 37
type textarea "x"
type input "1"
type textarea "x"
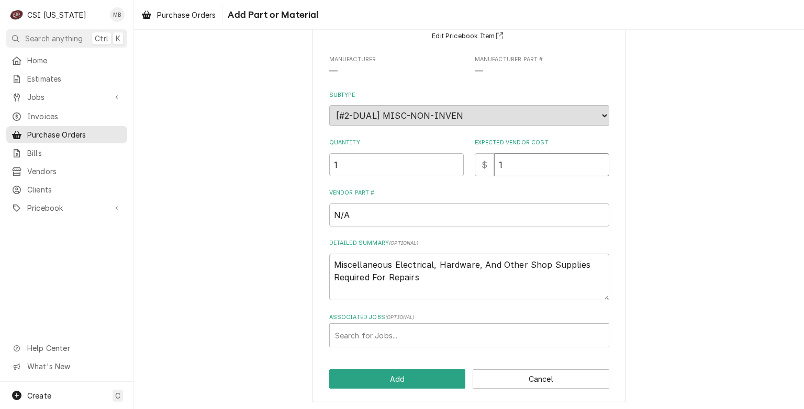
type input "10"
type textarea "x"
type input "100"
type textarea "x"
type input "100.0"
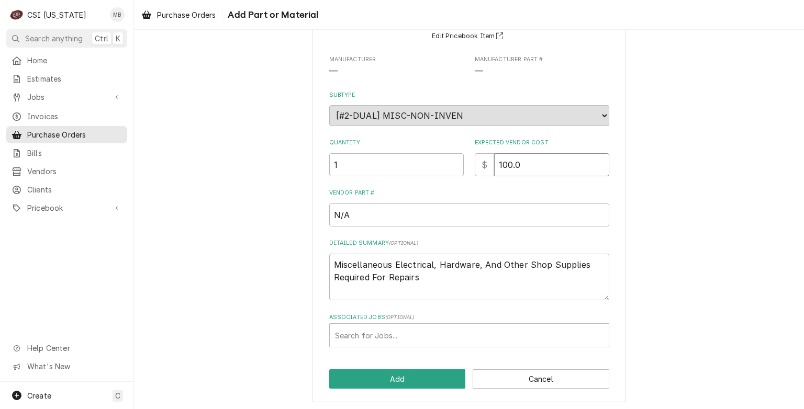
type textarea "x"
type input "100.00"
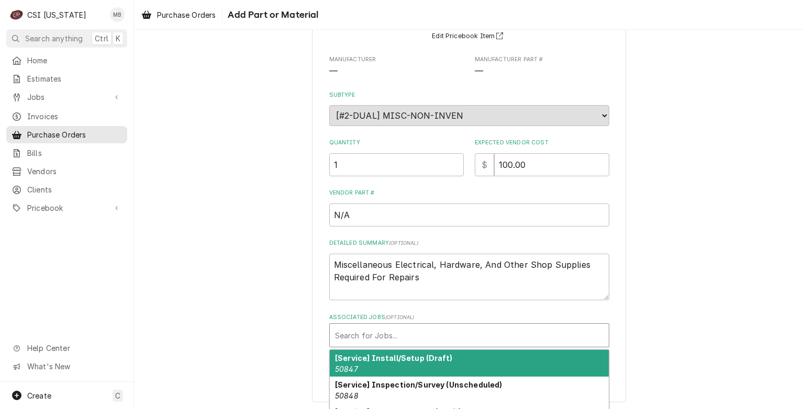
click at [409, 329] on div "Associated Jobs" at bounding box center [469, 335] width 269 height 19
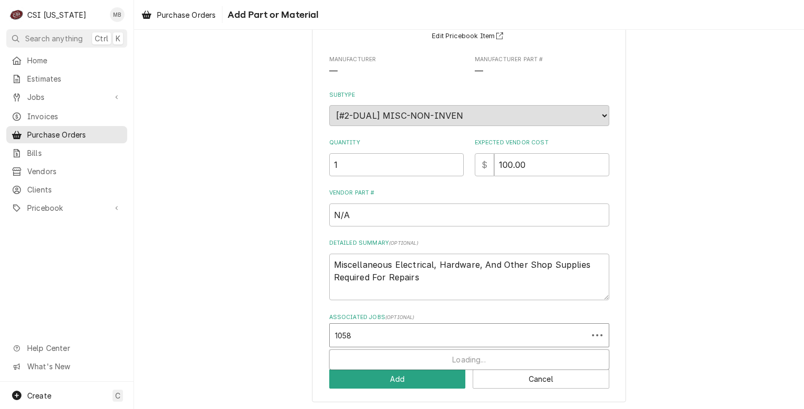
type input "10585"
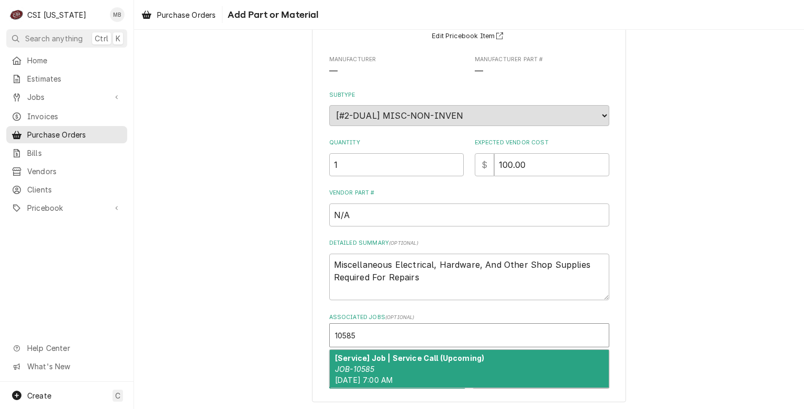
click at [447, 377] on div "[Service] Job | Service Call (Upcoming) JOB-10585 Thu, Oct 16th, 2025 - 7:00 AM" at bounding box center [469, 369] width 279 height 38
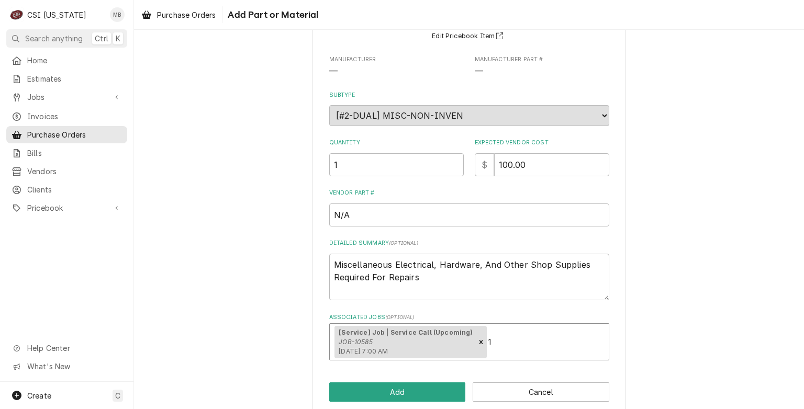
type textarea "x"
click at [401, 395] on button "Add" at bounding box center [397, 392] width 137 height 19
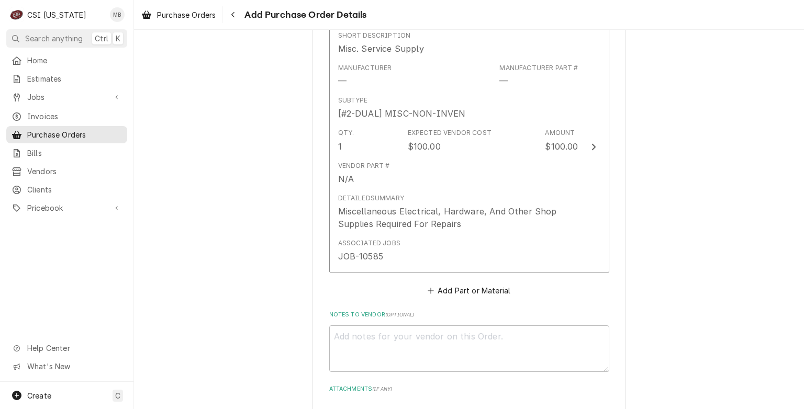
scroll to position [614, 0]
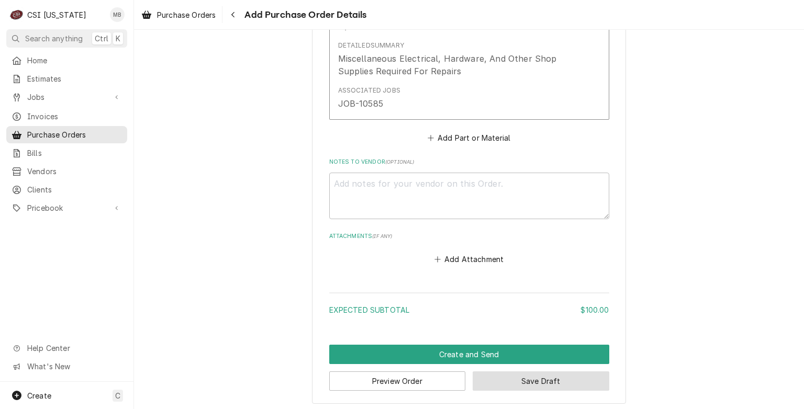
click at [539, 381] on button "Save Draft" at bounding box center [541, 381] width 137 height 19
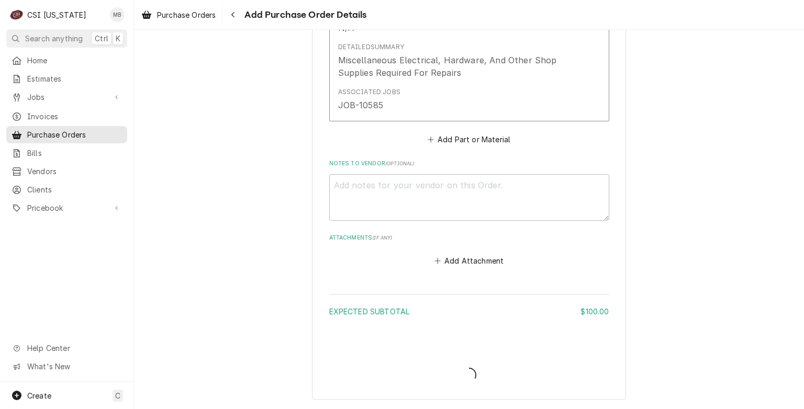
scroll to position [609, 0]
type textarea "x"
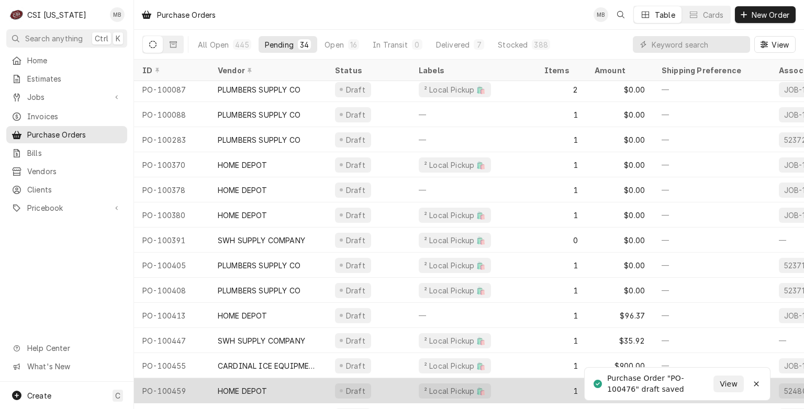
scroll to position [532, 0]
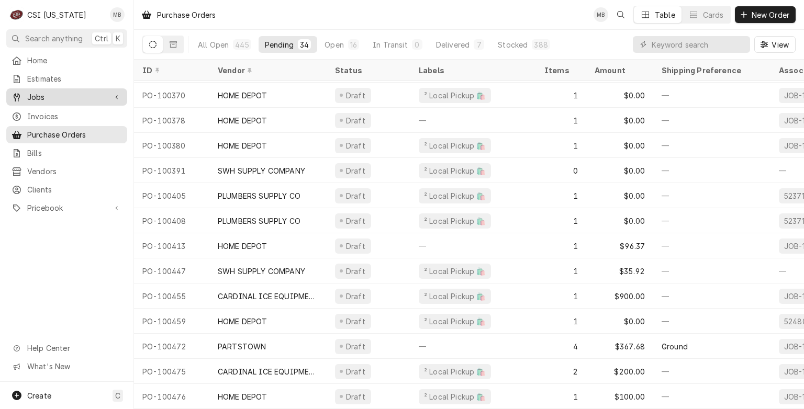
click at [59, 97] on span "Jobs" at bounding box center [66, 97] width 79 height 11
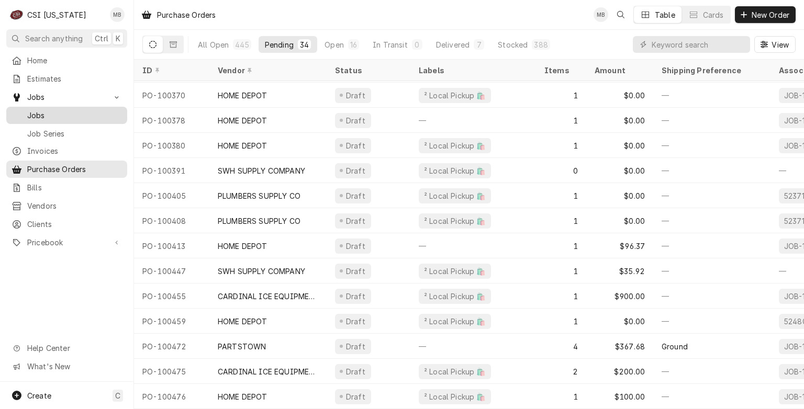
click at [52, 112] on span "Jobs" at bounding box center [74, 115] width 95 height 11
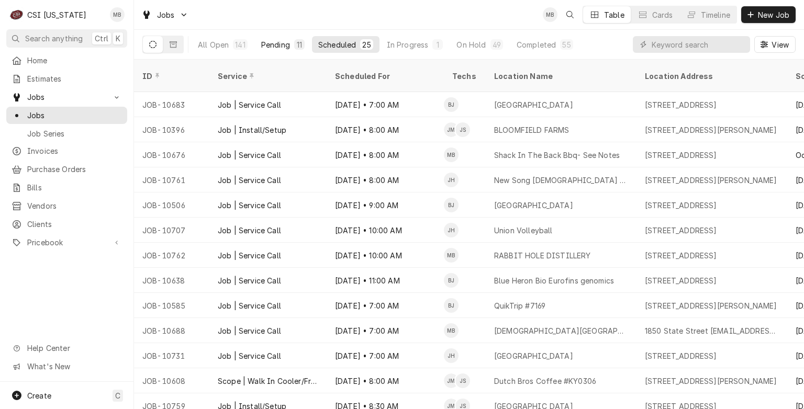
click at [297, 46] on div "11" at bounding box center [299, 44] width 6 height 11
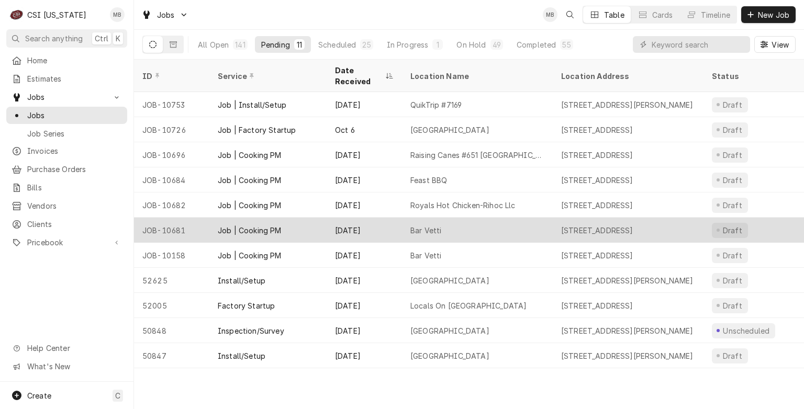
click at [423, 225] on div "Bar Vetti" at bounding box center [425, 230] width 31 height 11
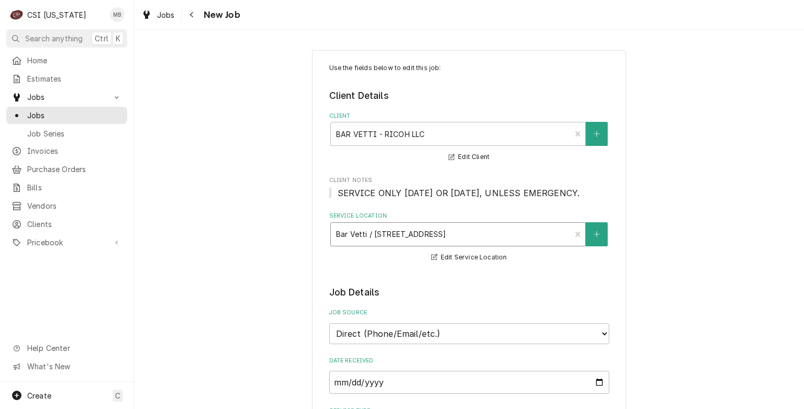
type textarea "x"
click at [54, 111] on span "Jobs" at bounding box center [74, 115] width 95 height 11
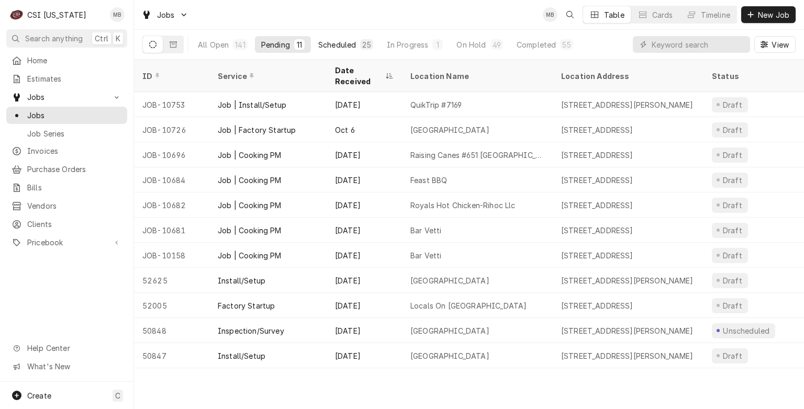
click at [352, 43] on div "Scheduled" at bounding box center [337, 44] width 38 height 11
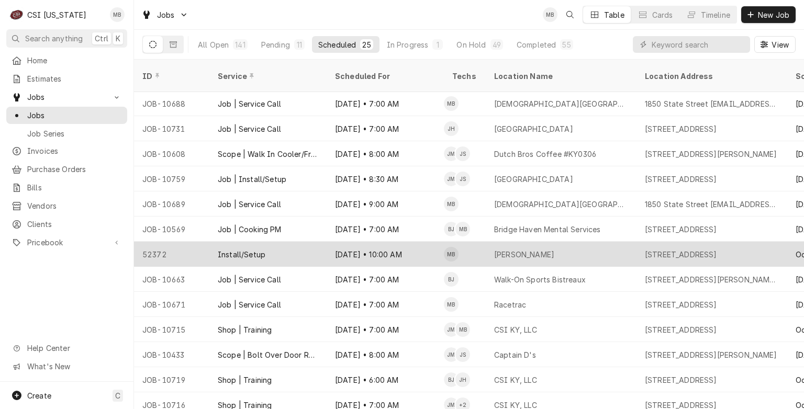
scroll to position [229, 0]
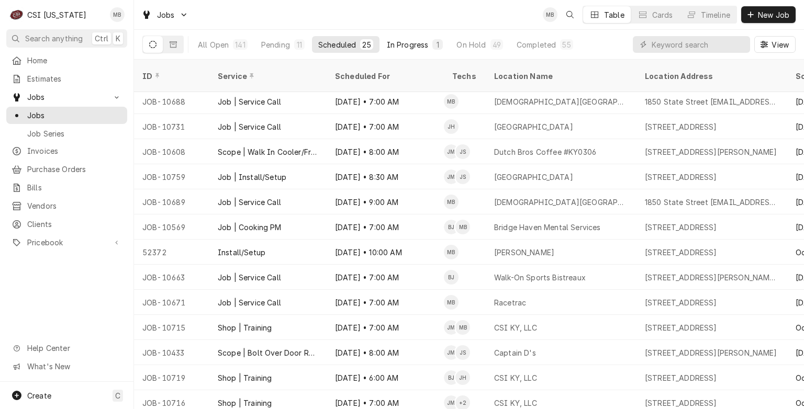
click at [404, 52] on button "In Progress 1" at bounding box center [415, 44] width 69 height 17
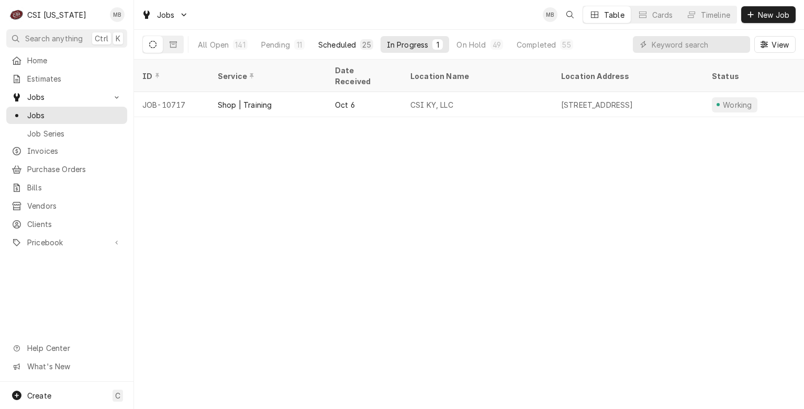
click at [339, 46] on div "Scheduled" at bounding box center [337, 44] width 38 height 11
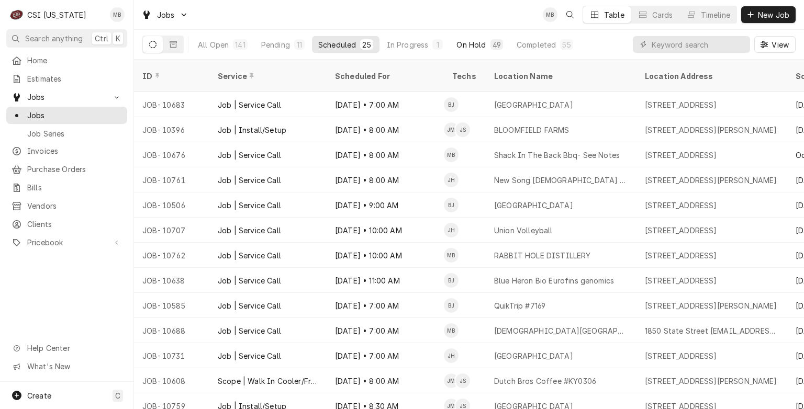
click at [467, 44] on div "On Hold" at bounding box center [470, 44] width 29 height 11
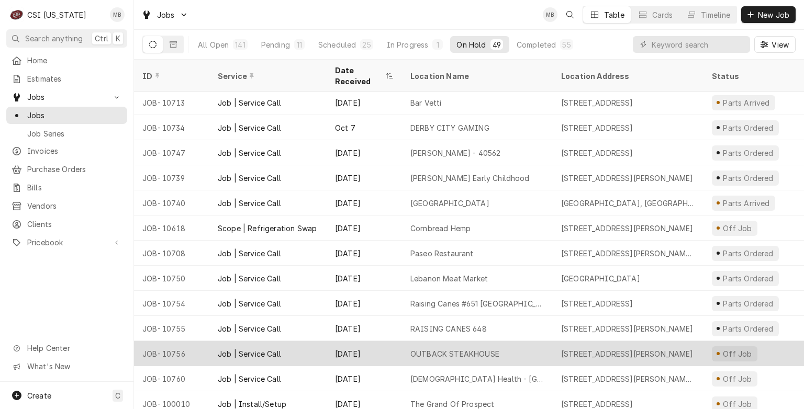
scroll to position [909, 0]
